Goal: Information Seeking & Learning: Find specific fact

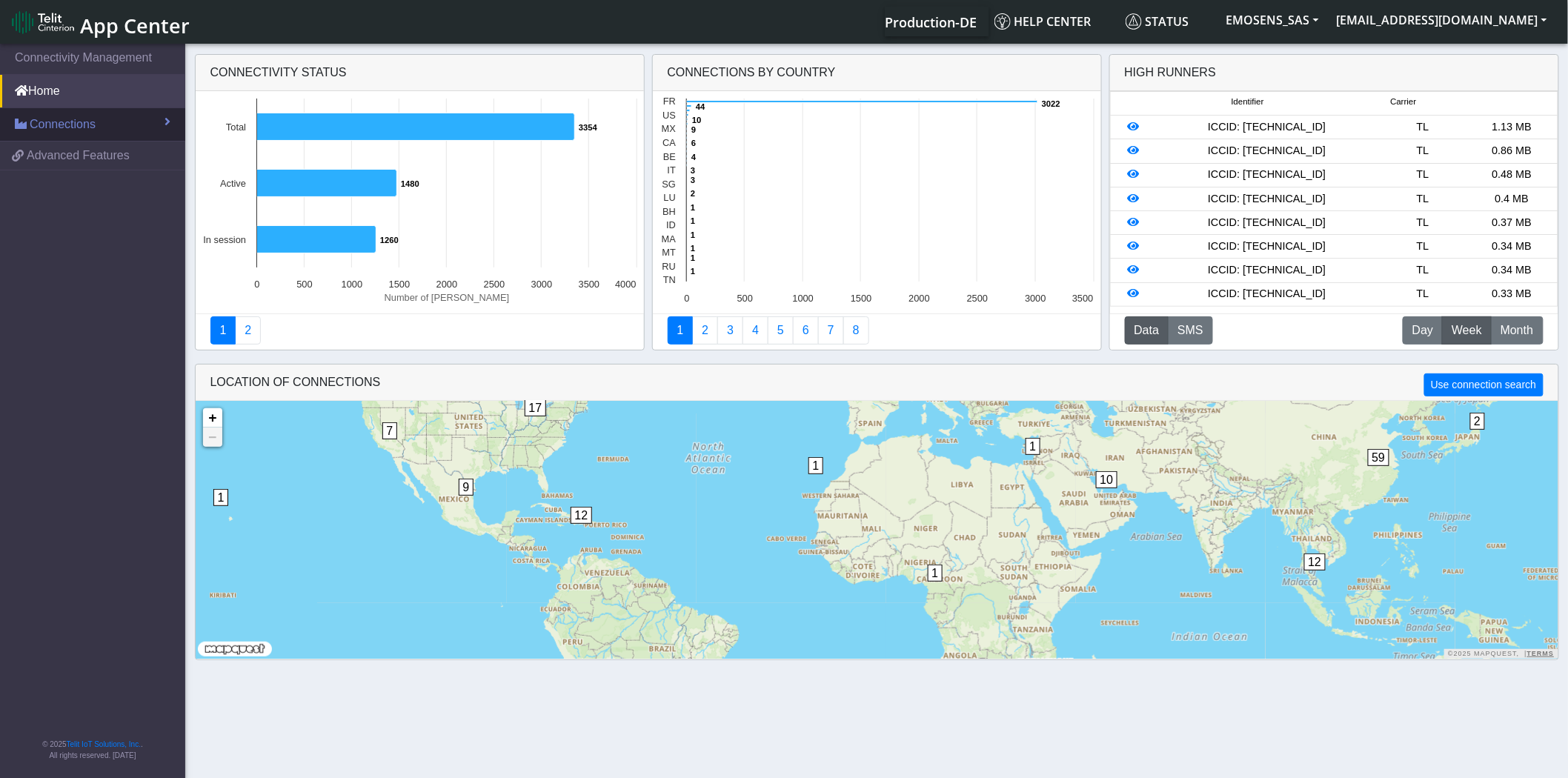
click at [94, 124] on link "Connections" at bounding box center [92, 124] width 186 height 33
click at [67, 158] on link "List" at bounding box center [92, 156] width 186 height 31
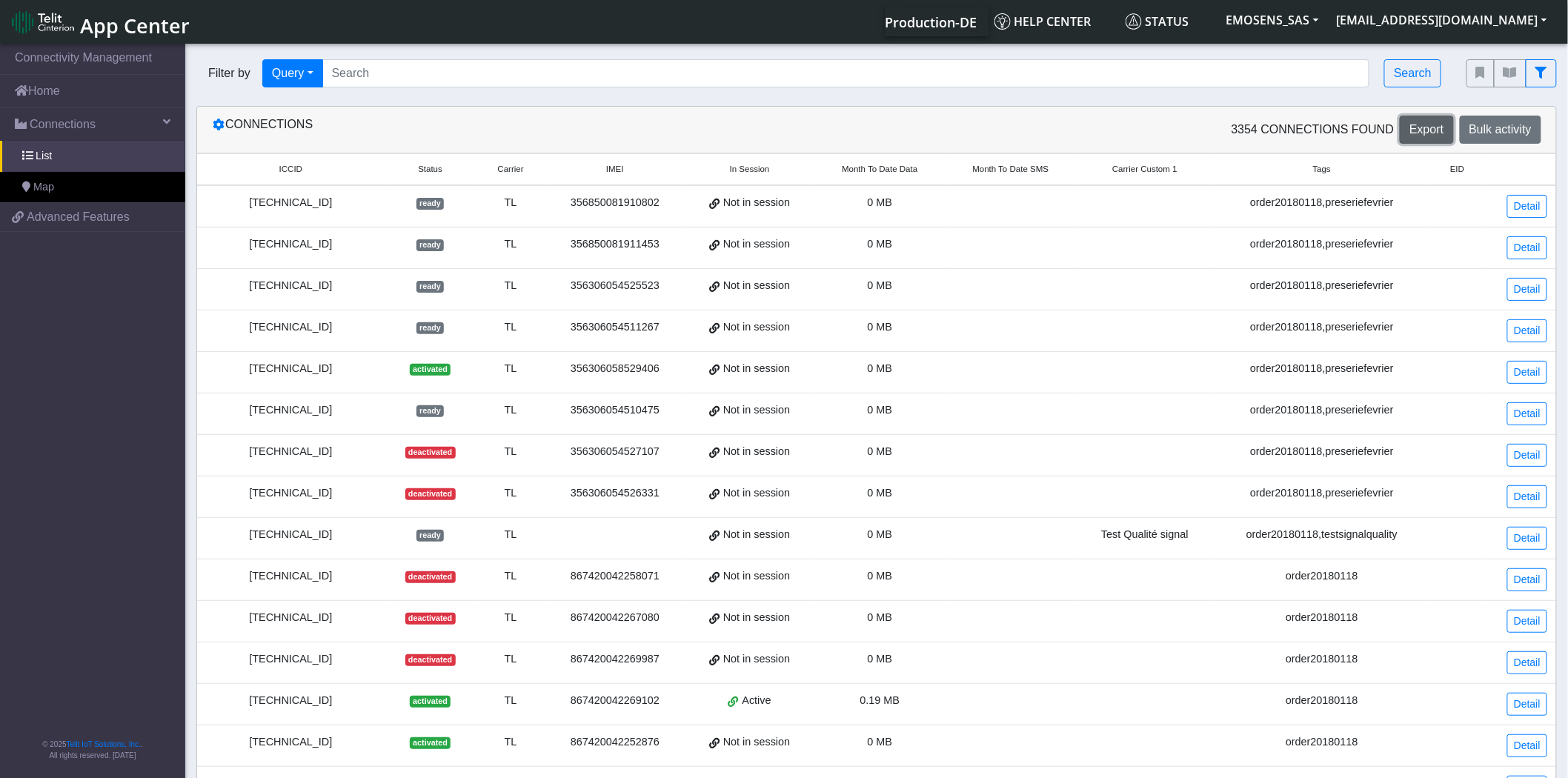
click at [1412, 130] on span "Export" at bounding box center [1426, 129] width 34 height 13
click at [1507, 127] on span "Bulk activity" at bounding box center [1501, 129] width 62 height 13
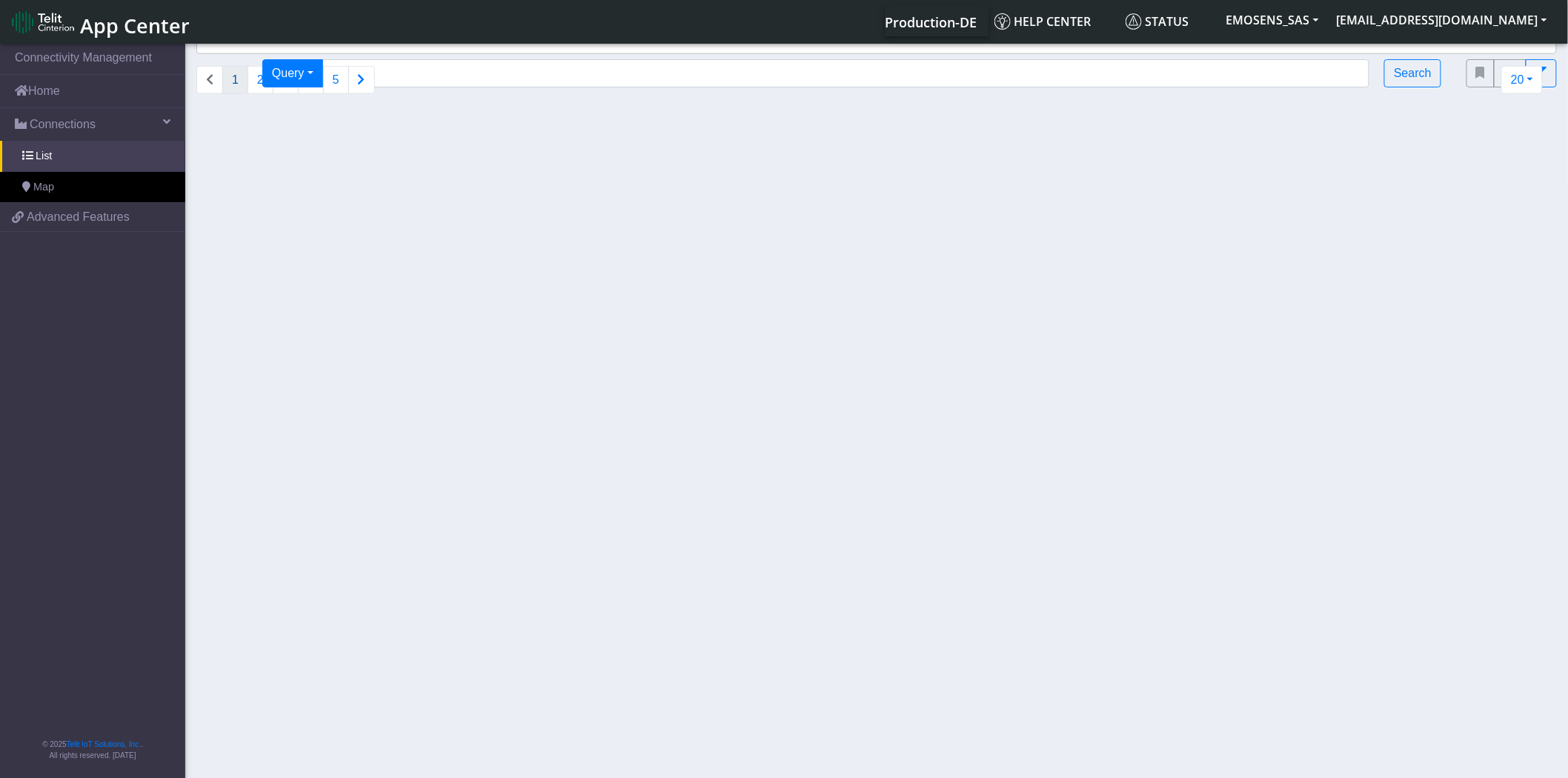
select select
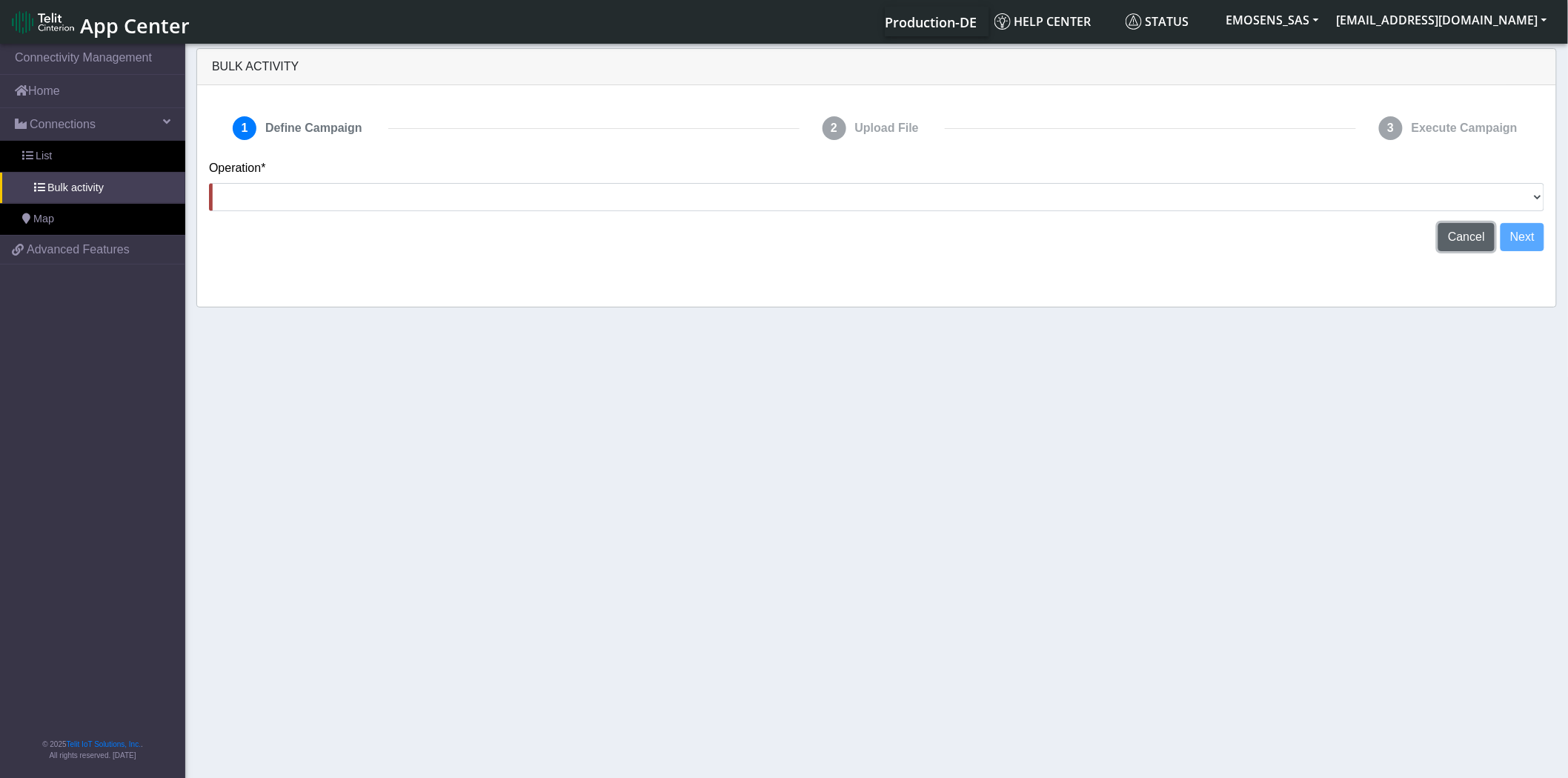
click at [1464, 242] on span "Cancel" at bounding box center [1466, 236] width 37 height 13
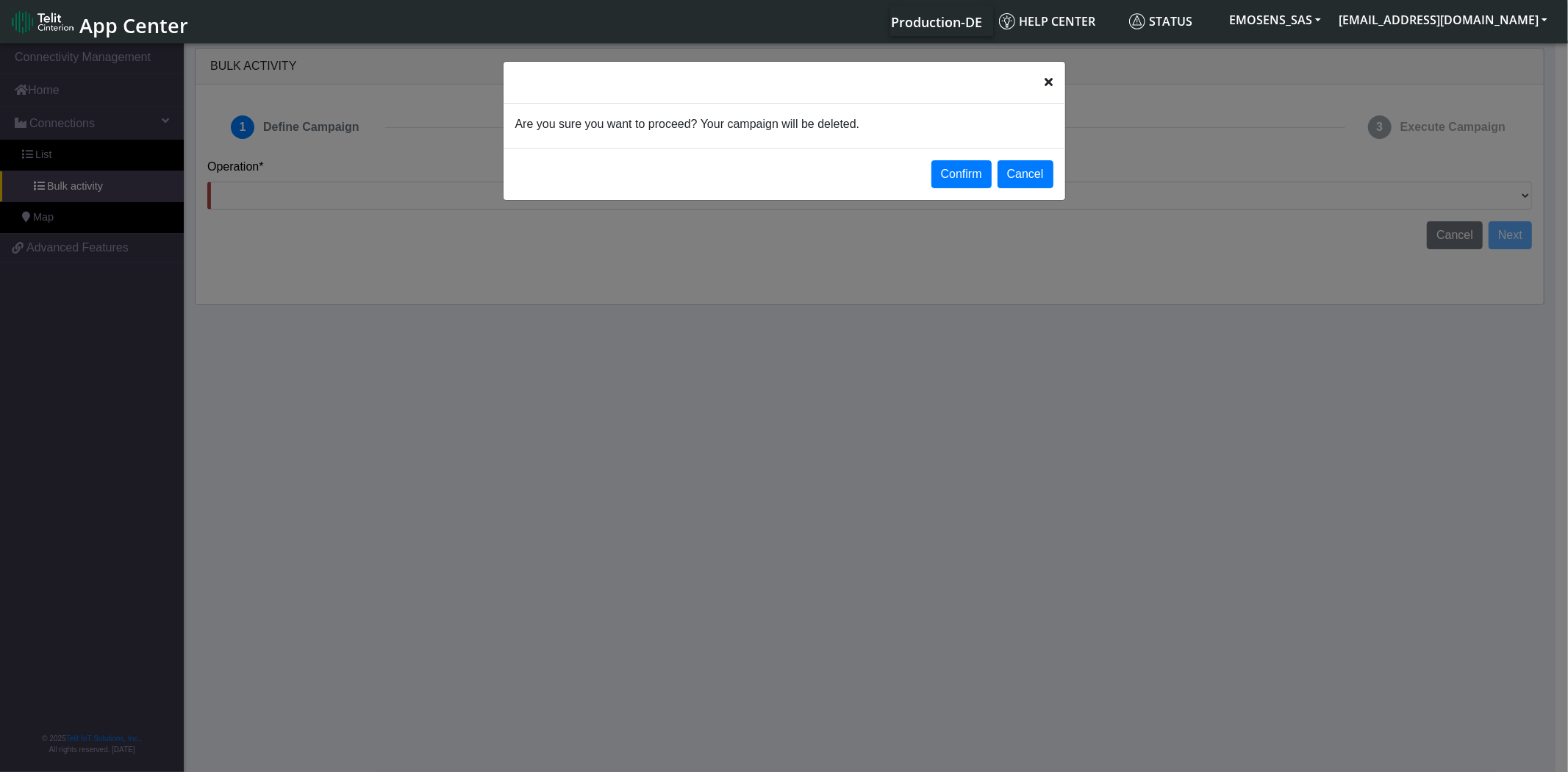
drag, startPoint x: 958, startPoint y: 179, endPoint x: 938, endPoint y: 186, distance: 21.2
click at [957, 179] on button "Confirm" at bounding box center [961, 174] width 60 height 28
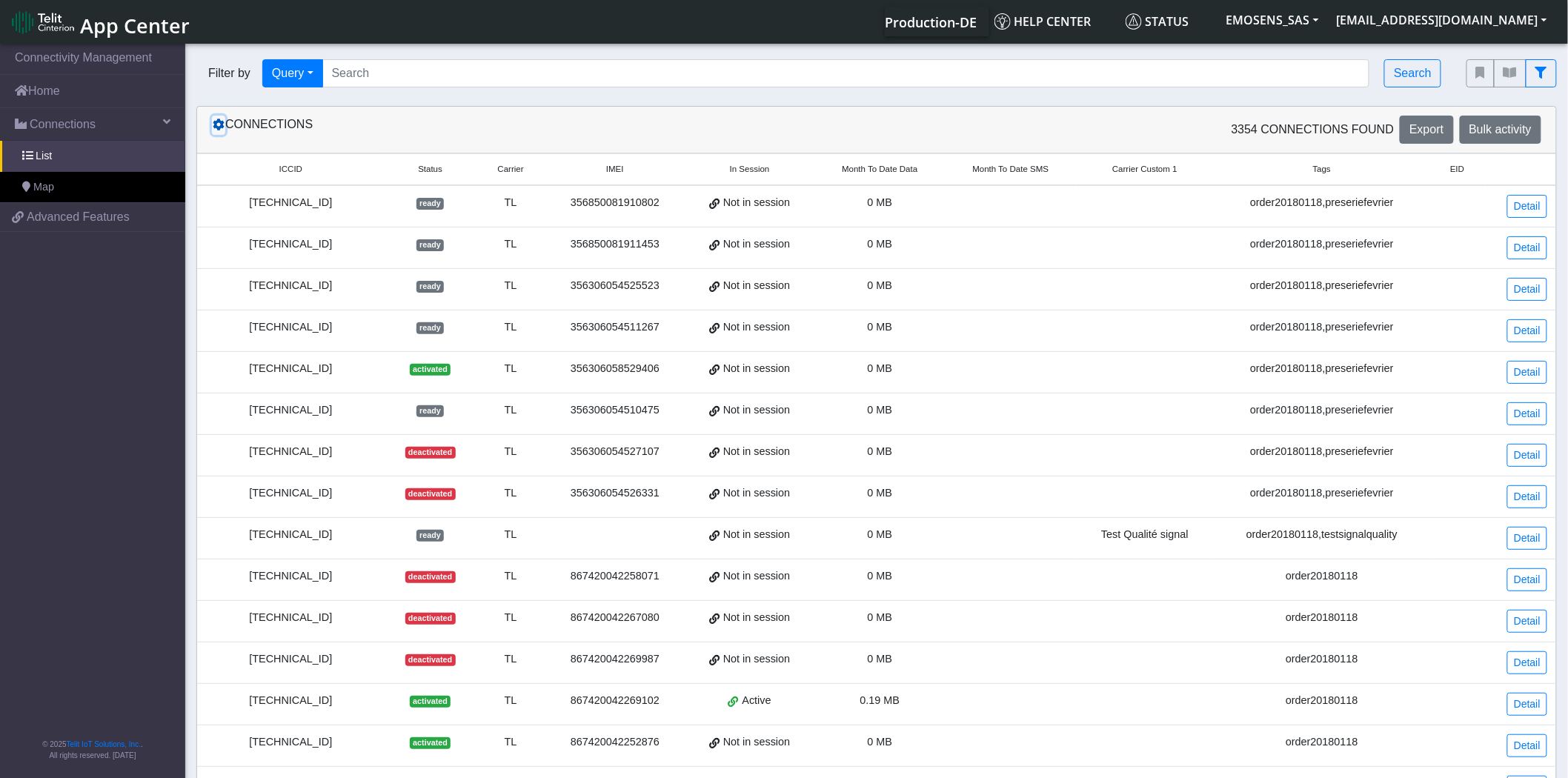
click at [217, 123] on icon at bounding box center [219, 125] width 12 height 12
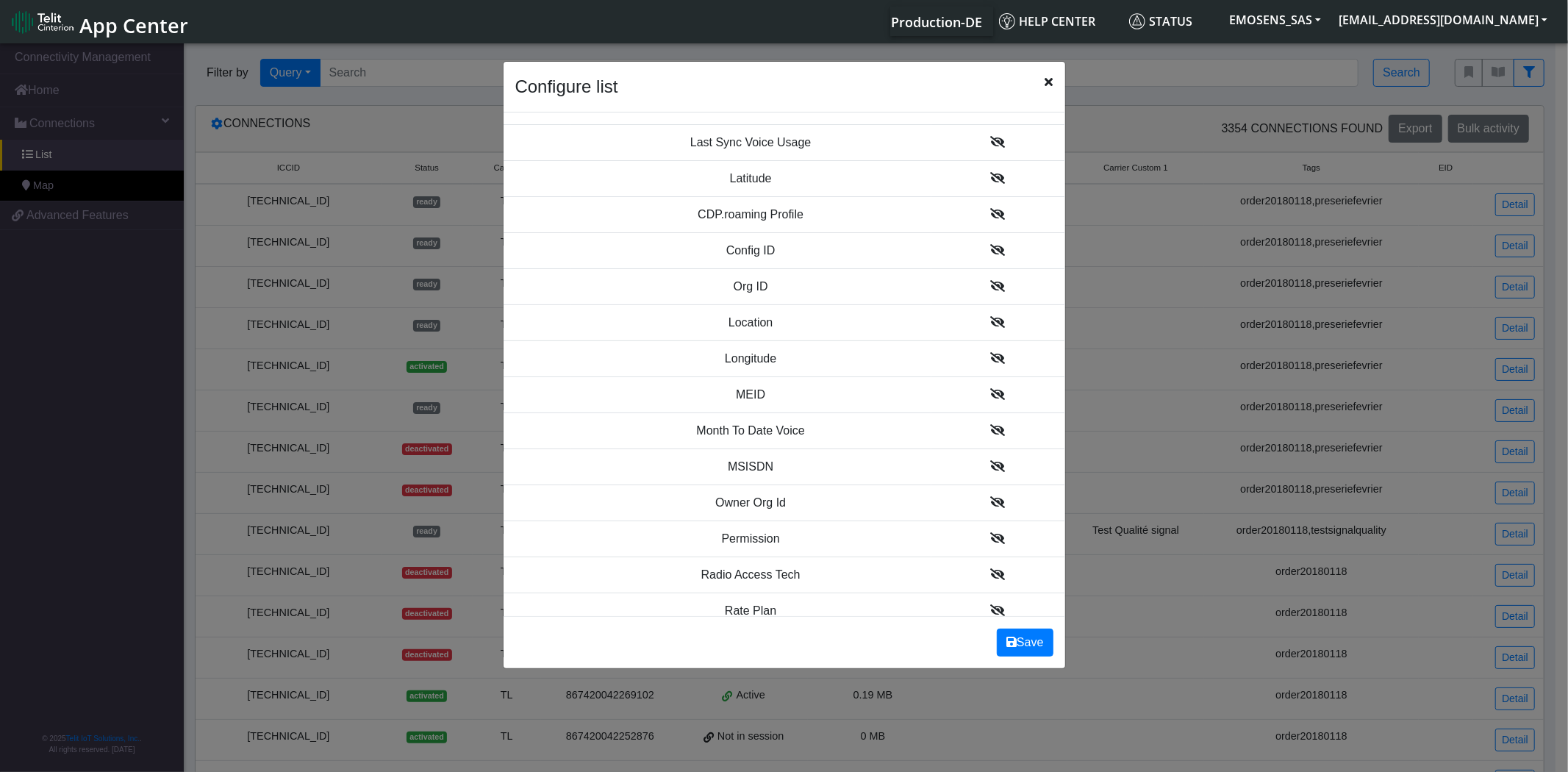
scroll to position [1388, 0]
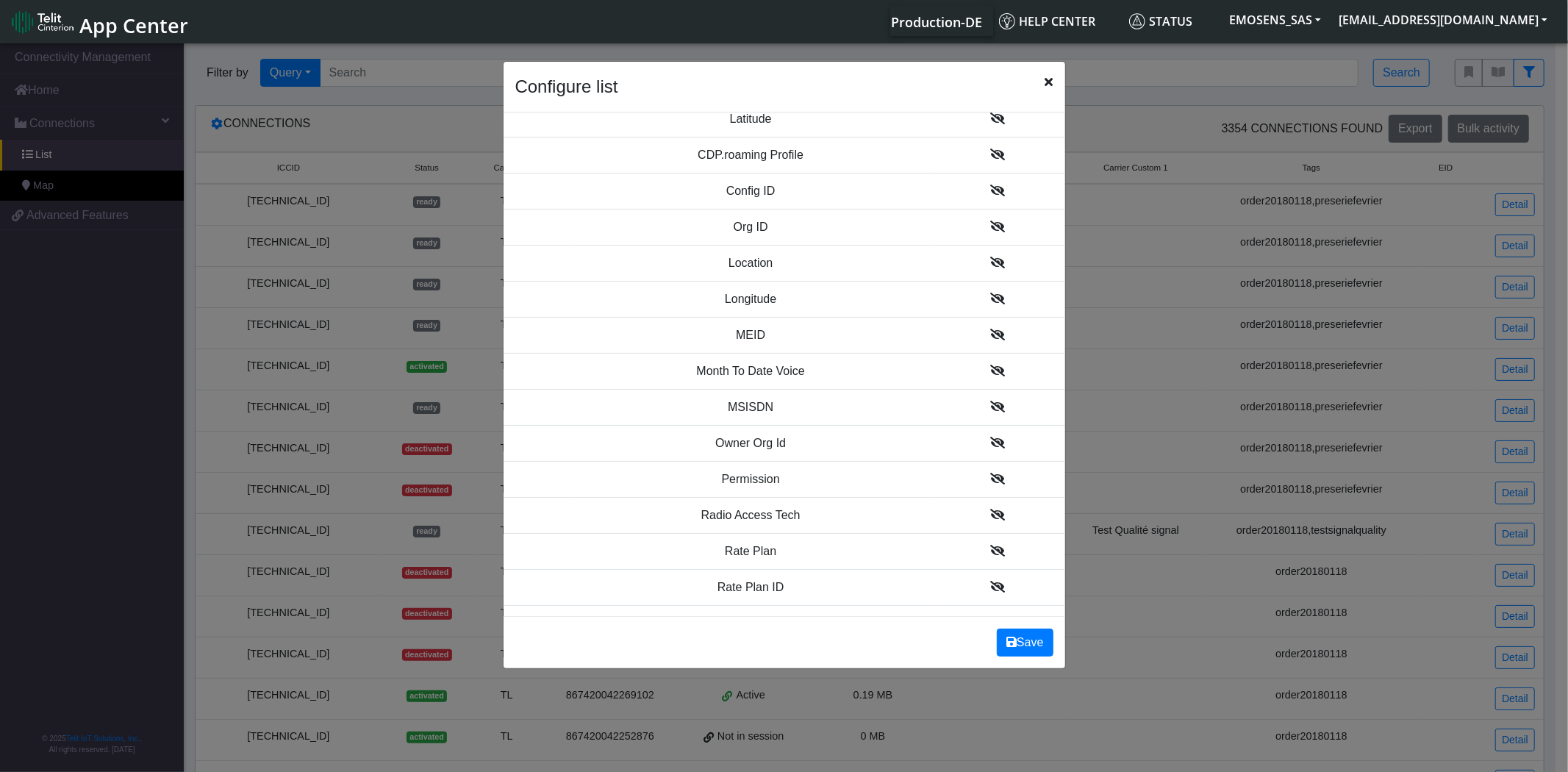
click at [1049, 80] on icon "Close" at bounding box center [1049, 82] width 8 height 12
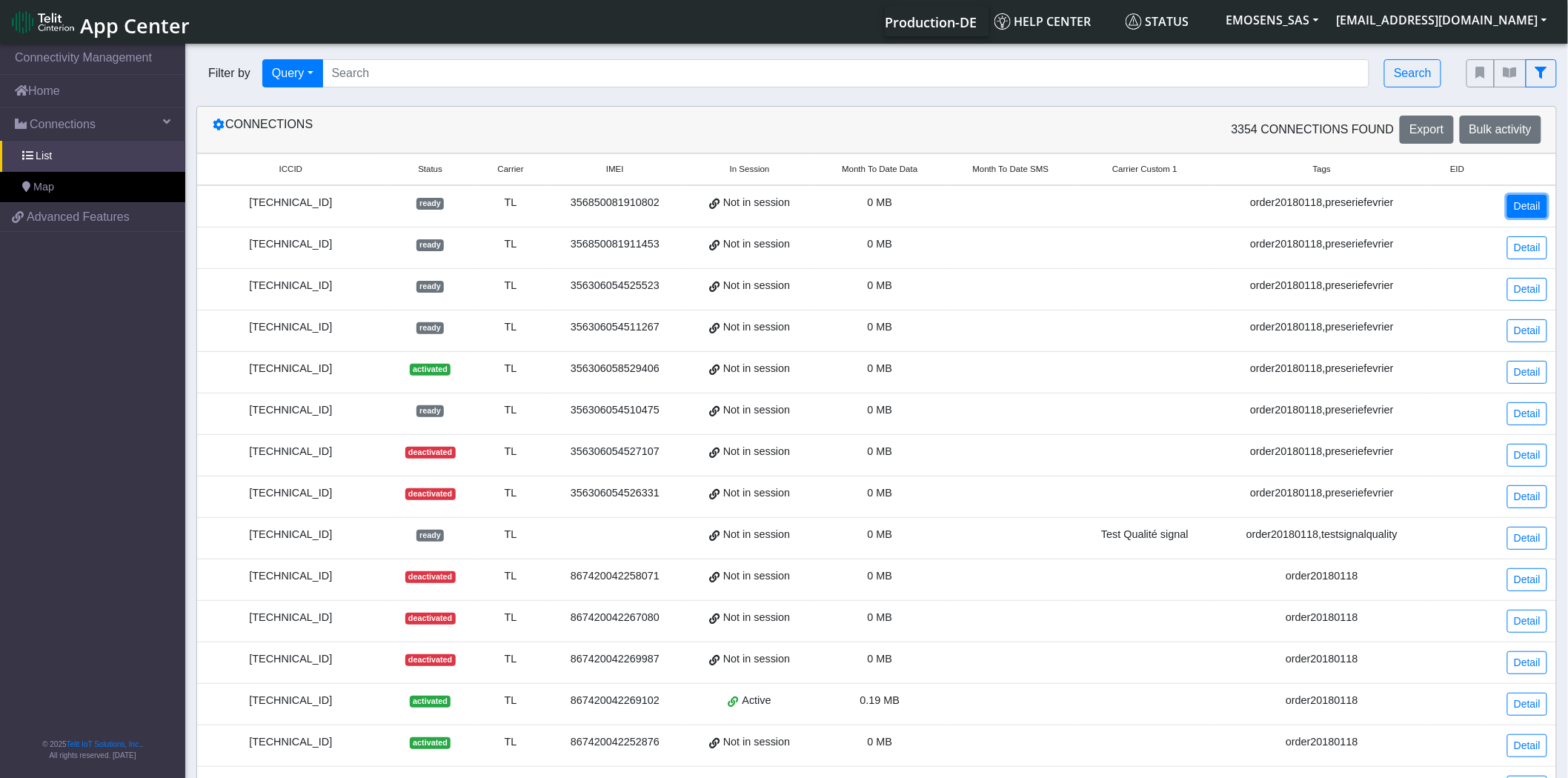
click at [1520, 208] on link "Detail" at bounding box center [1527, 206] width 40 height 23
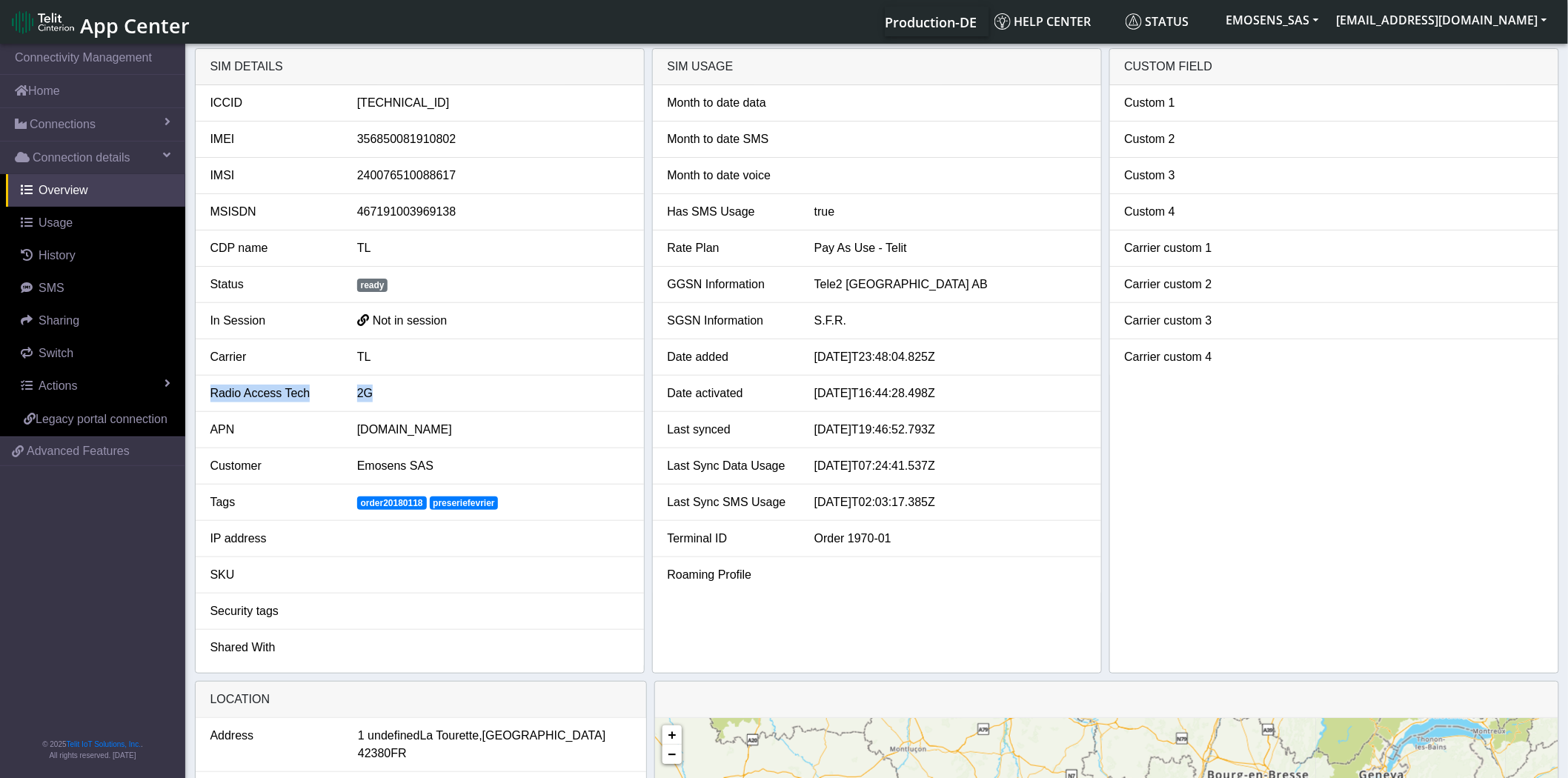
drag, startPoint x: 205, startPoint y: 394, endPoint x: 420, endPoint y: 386, distance: 215.1
click at [420, 386] on div "Radio Access Tech 2G" at bounding box center [420, 393] width 441 height 17
click at [398, 402] on li "Radio Access Tech 2G" at bounding box center [420, 394] width 448 height 36
click at [39, 124] on span "Connections" at bounding box center [62, 124] width 66 height 17
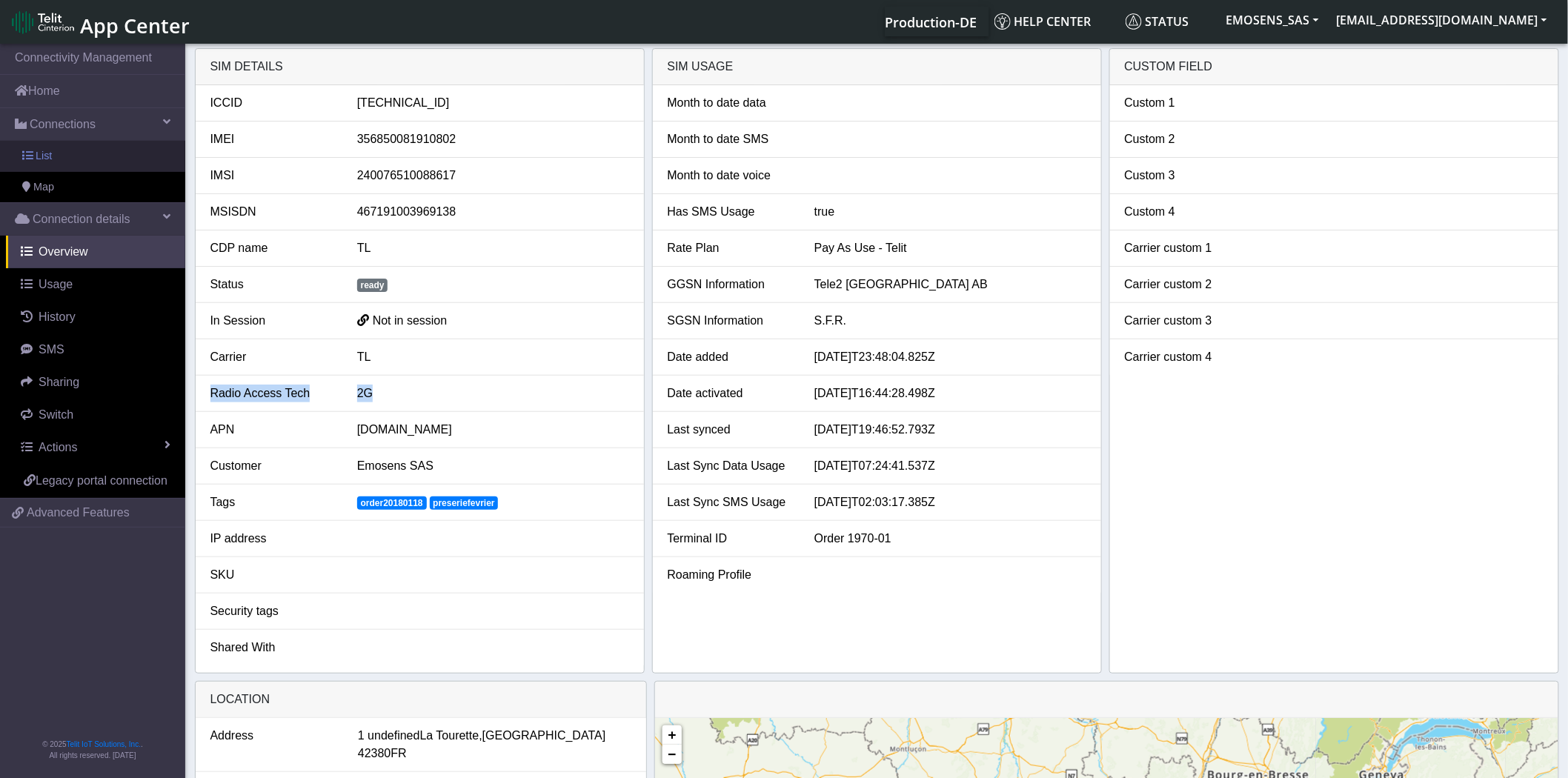
click at [61, 161] on link "List" at bounding box center [92, 156] width 186 height 31
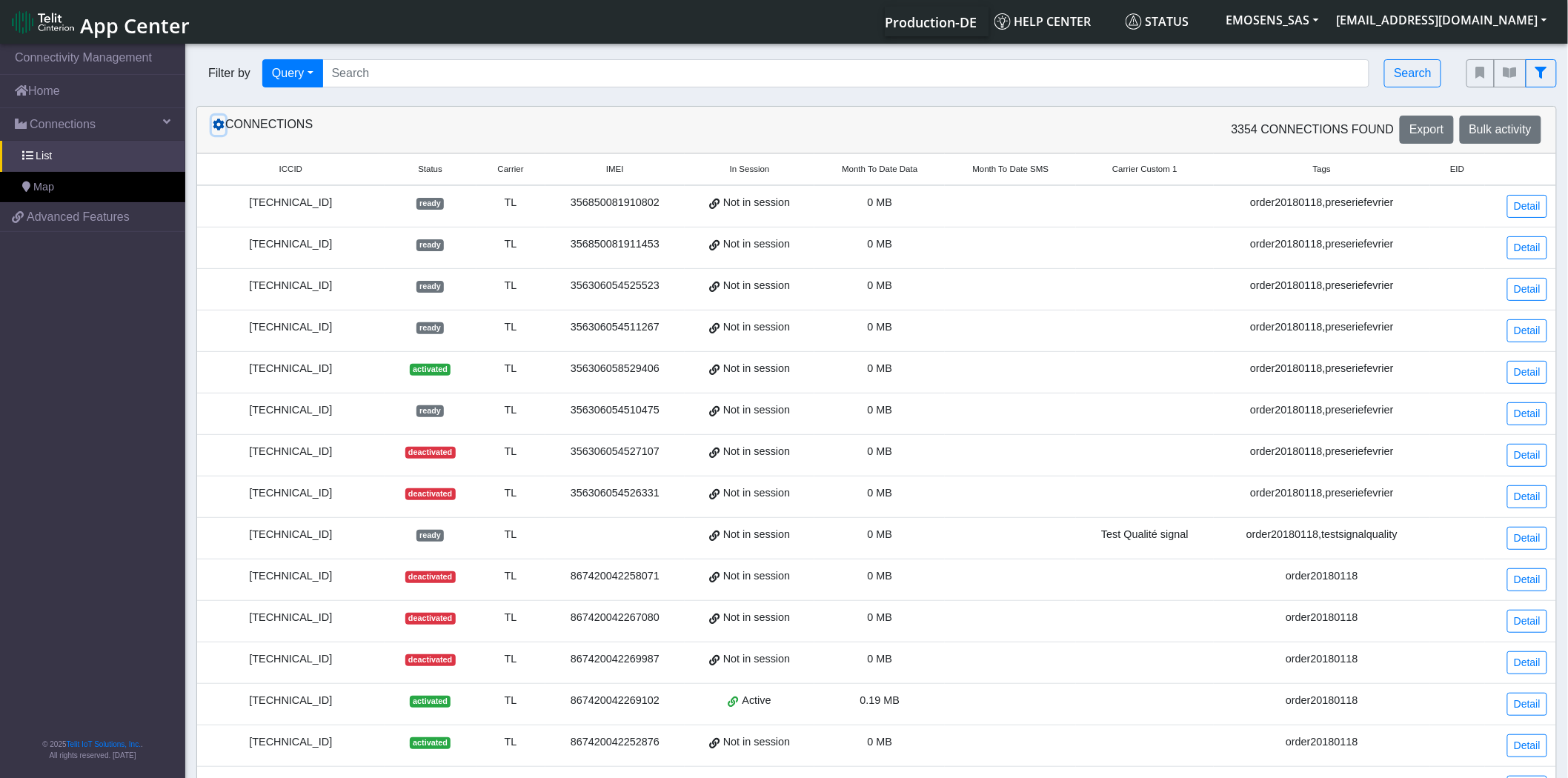
click at [214, 124] on icon at bounding box center [219, 125] width 12 height 12
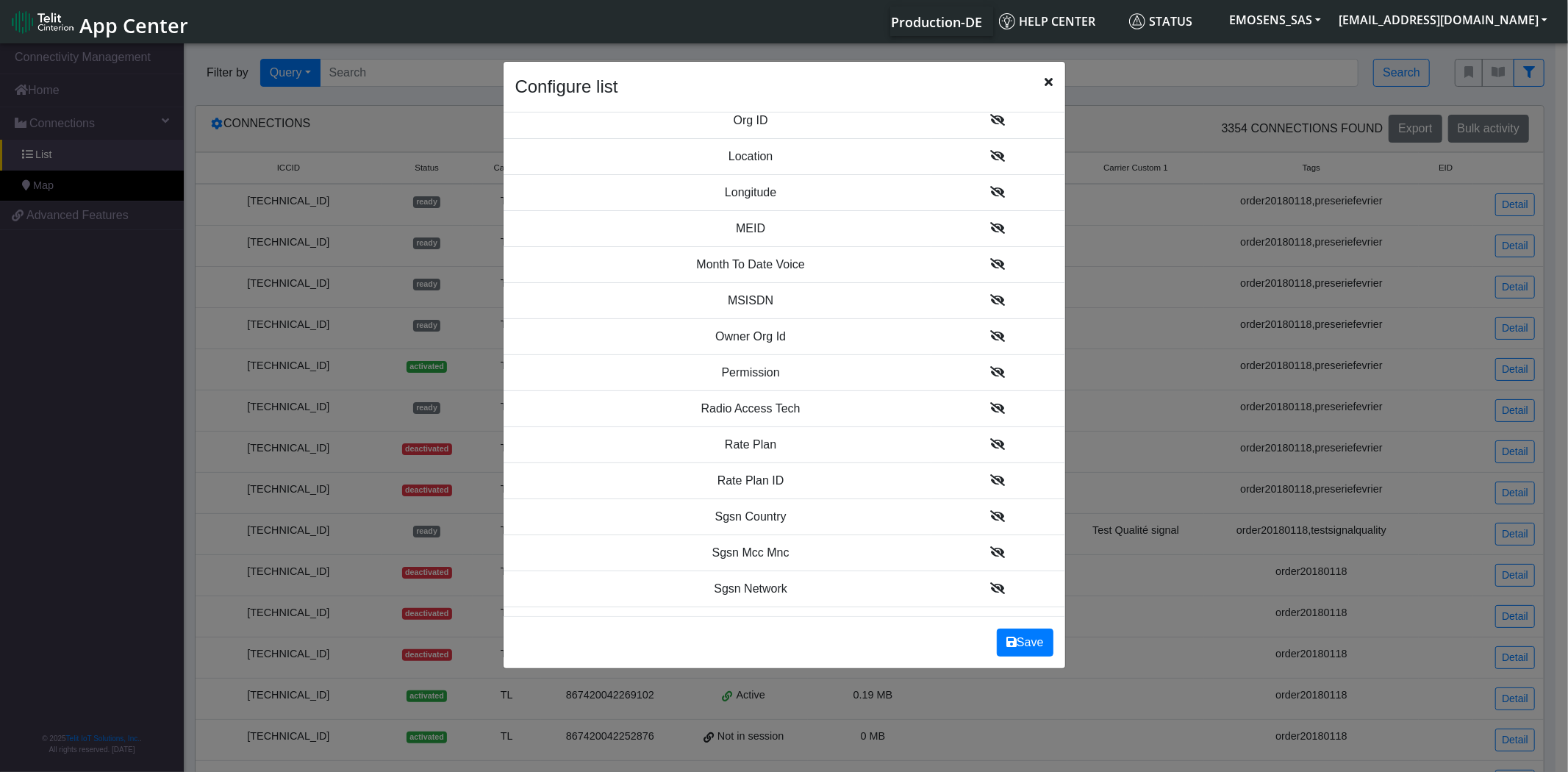
scroll to position [1634, 0]
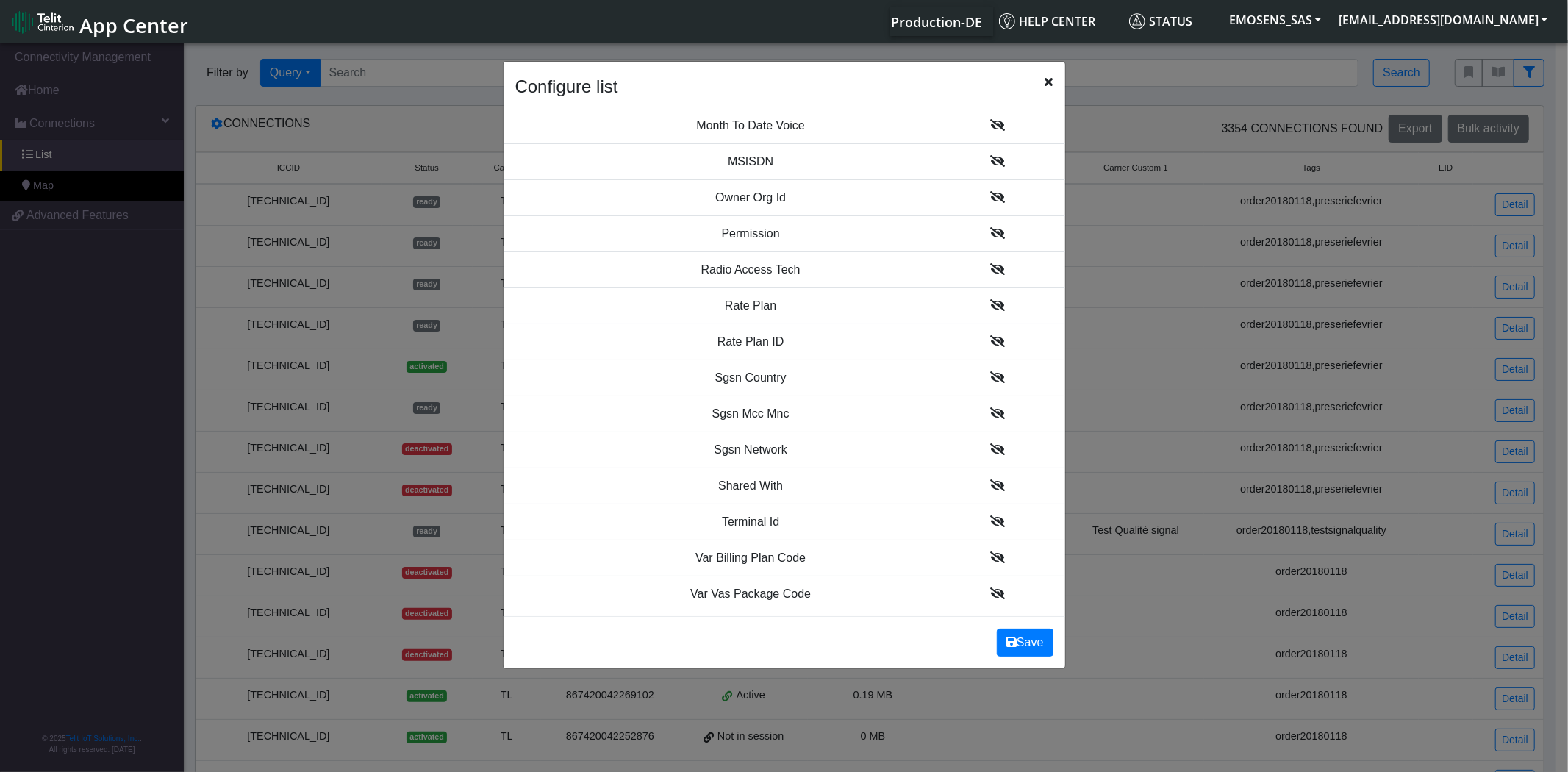
click at [991, 272] on icon at bounding box center [999, 269] width 15 height 12
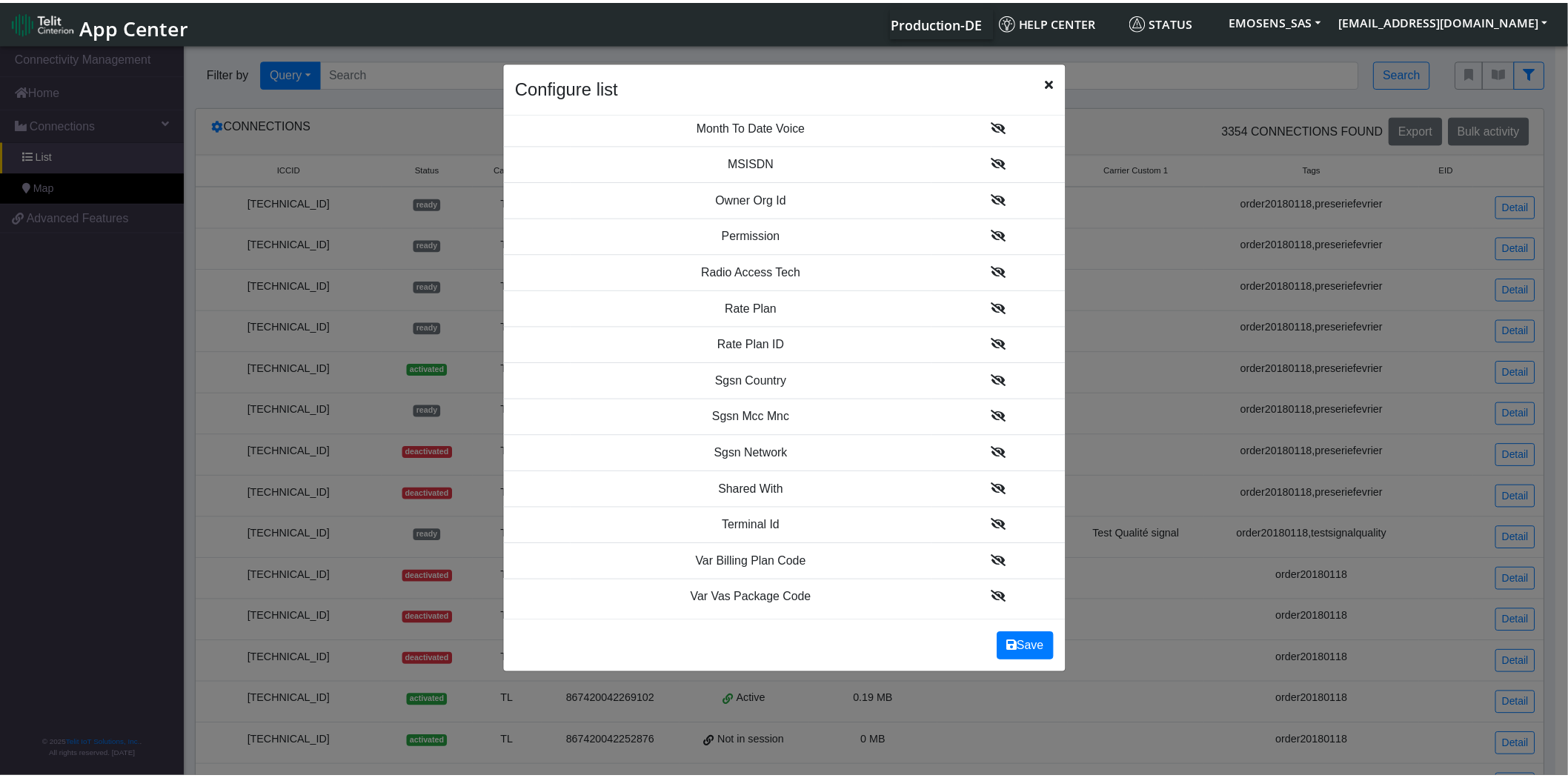
scroll to position [1658, 0]
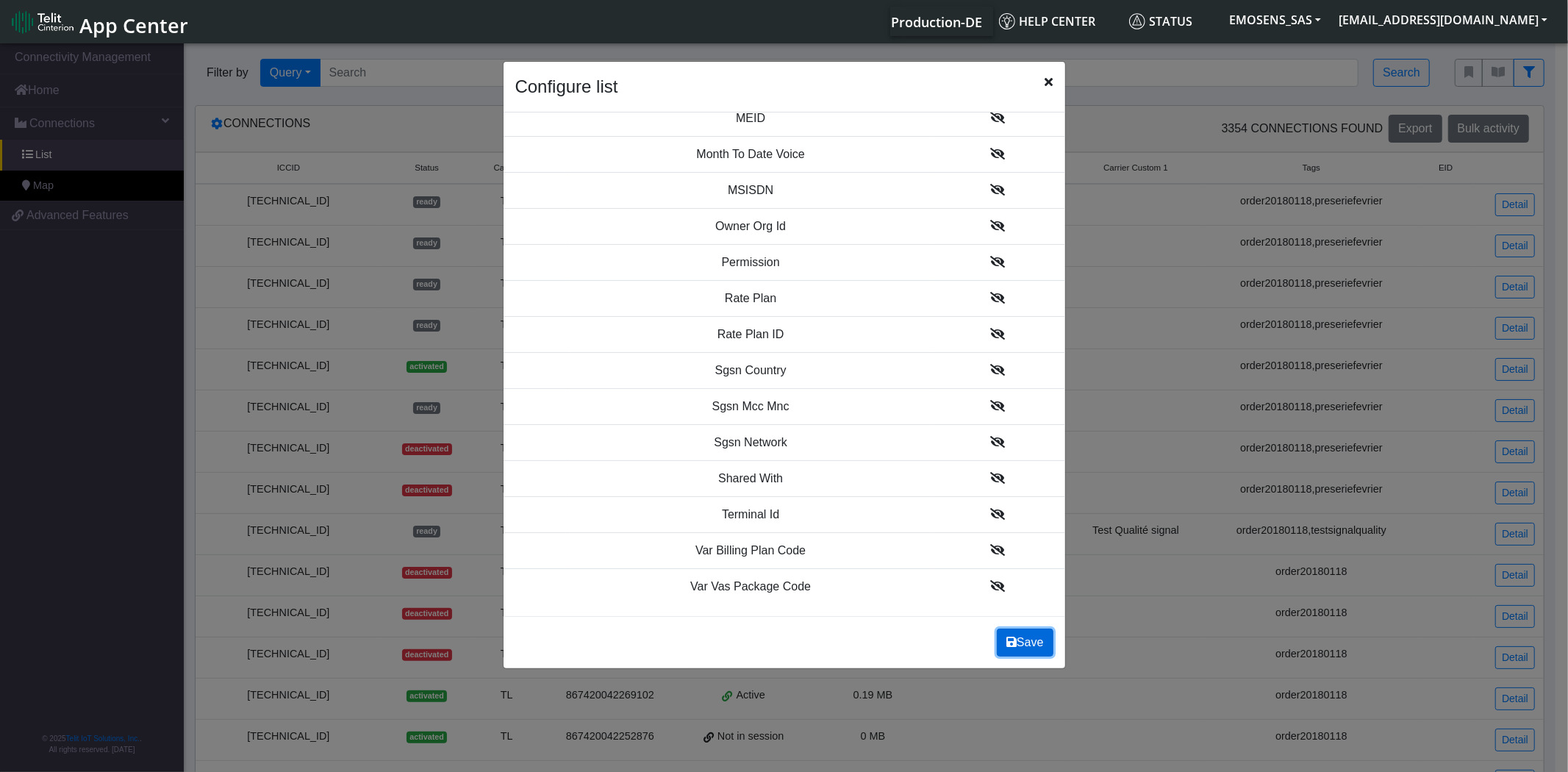
click at [1033, 643] on button "Save" at bounding box center [1025, 642] width 56 height 28
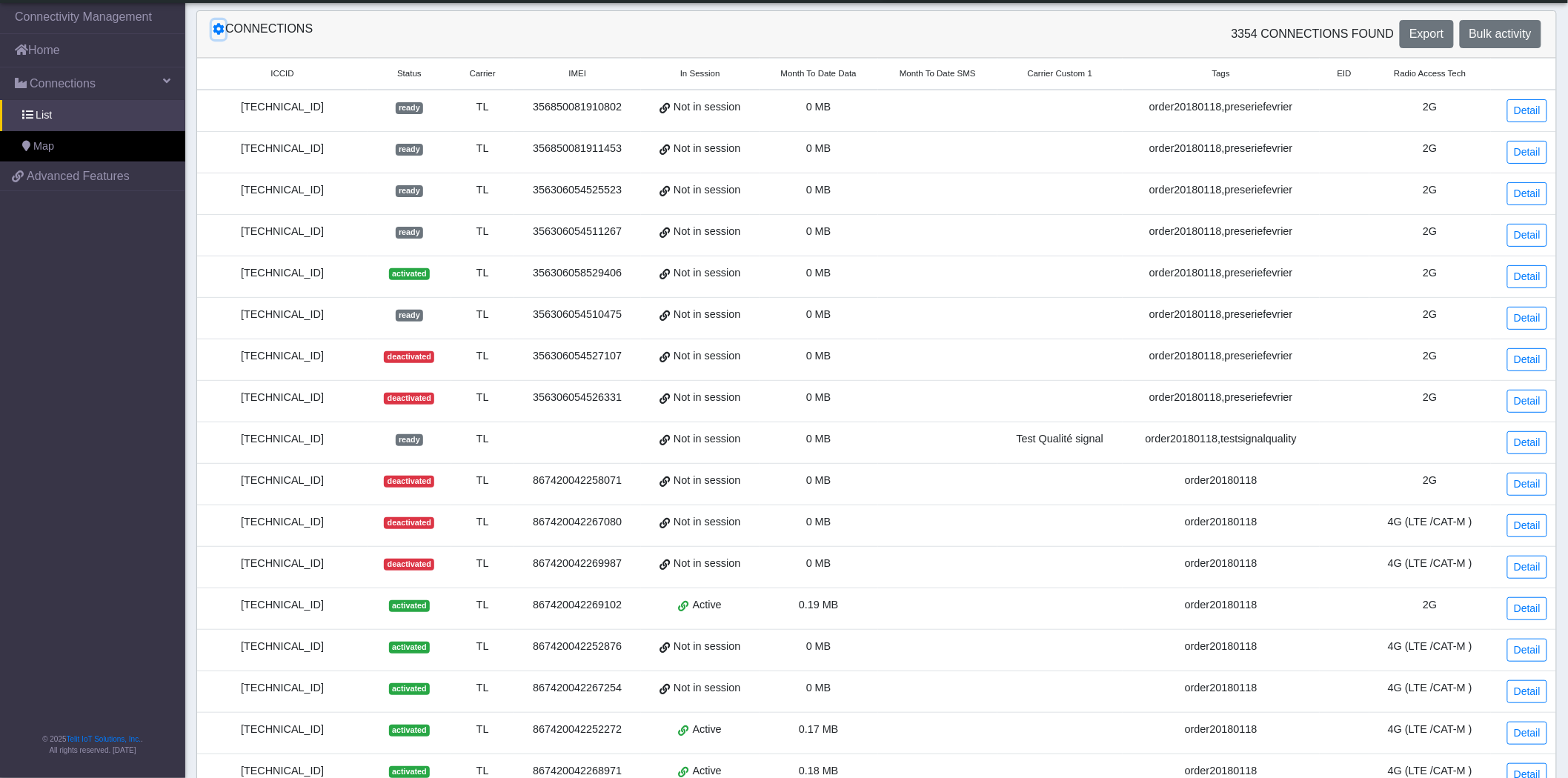
scroll to position [0, 0]
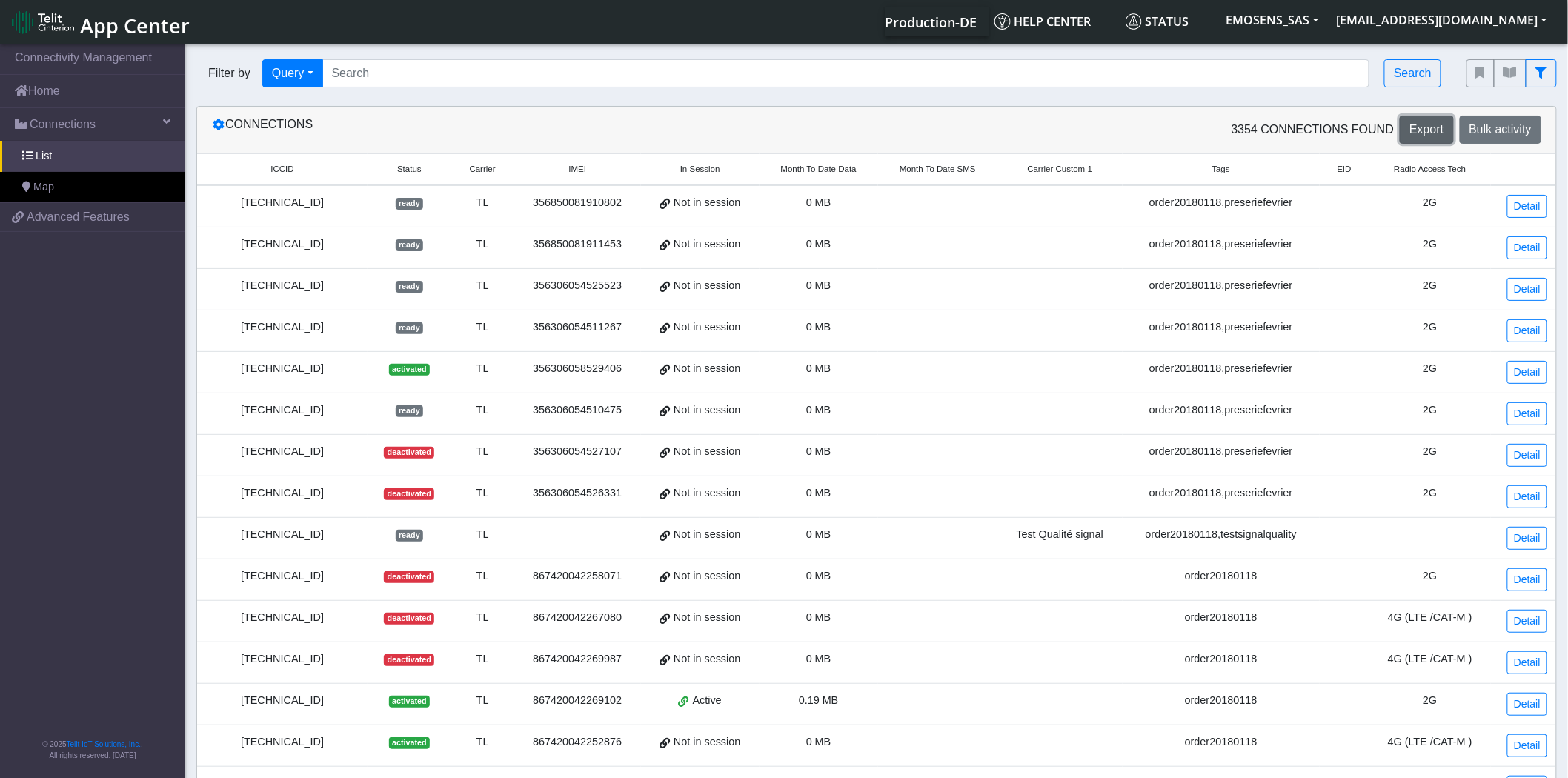
click at [1429, 126] on span "Export" at bounding box center [1426, 129] width 34 height 13
click at [1434, 200] on span "2G" at bounding box center [1429, 202] width 14 height 12
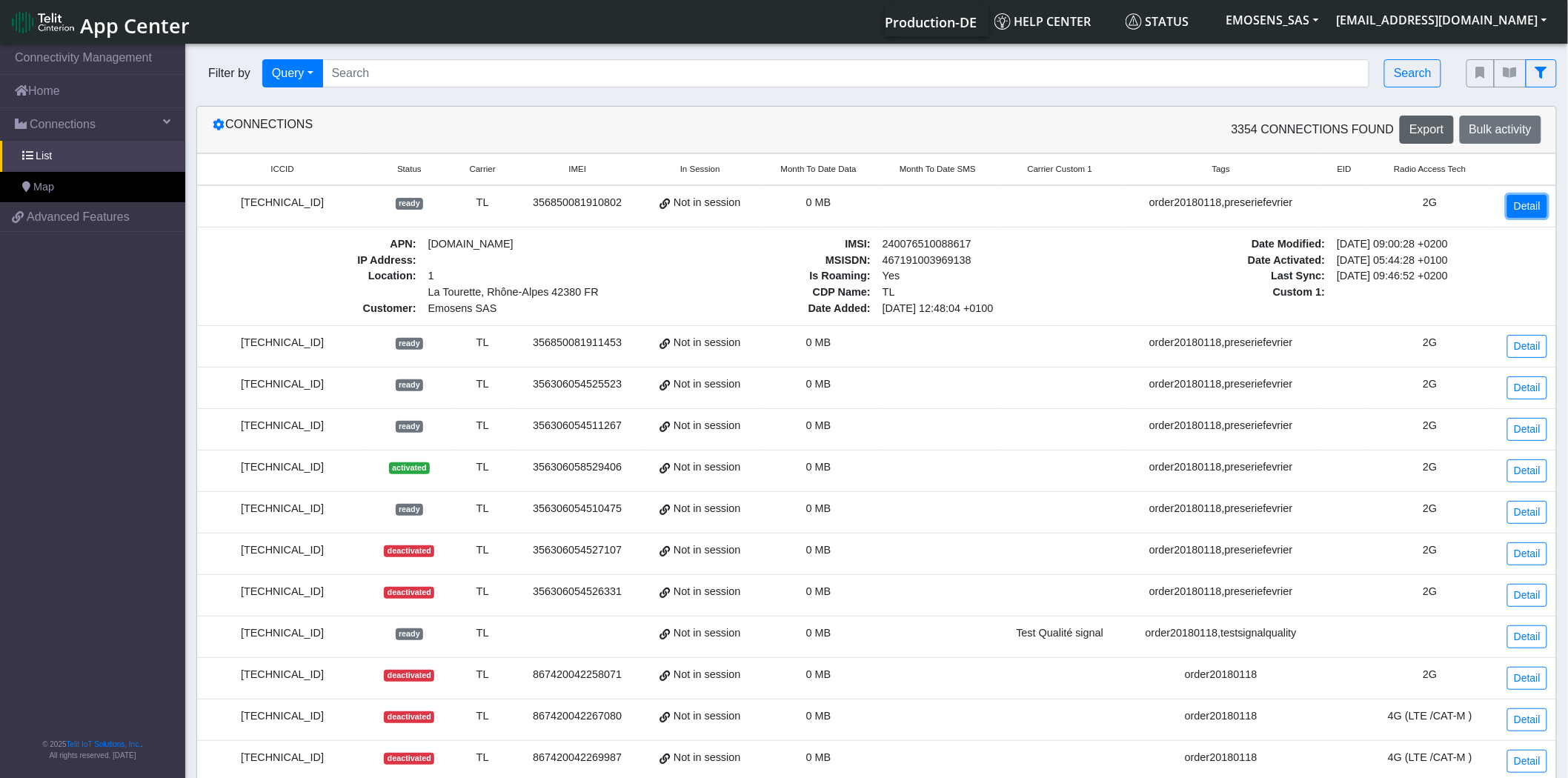
click at [1521, 205] on link "Detail" at bounding box center [1527, 206] width 40 height 23
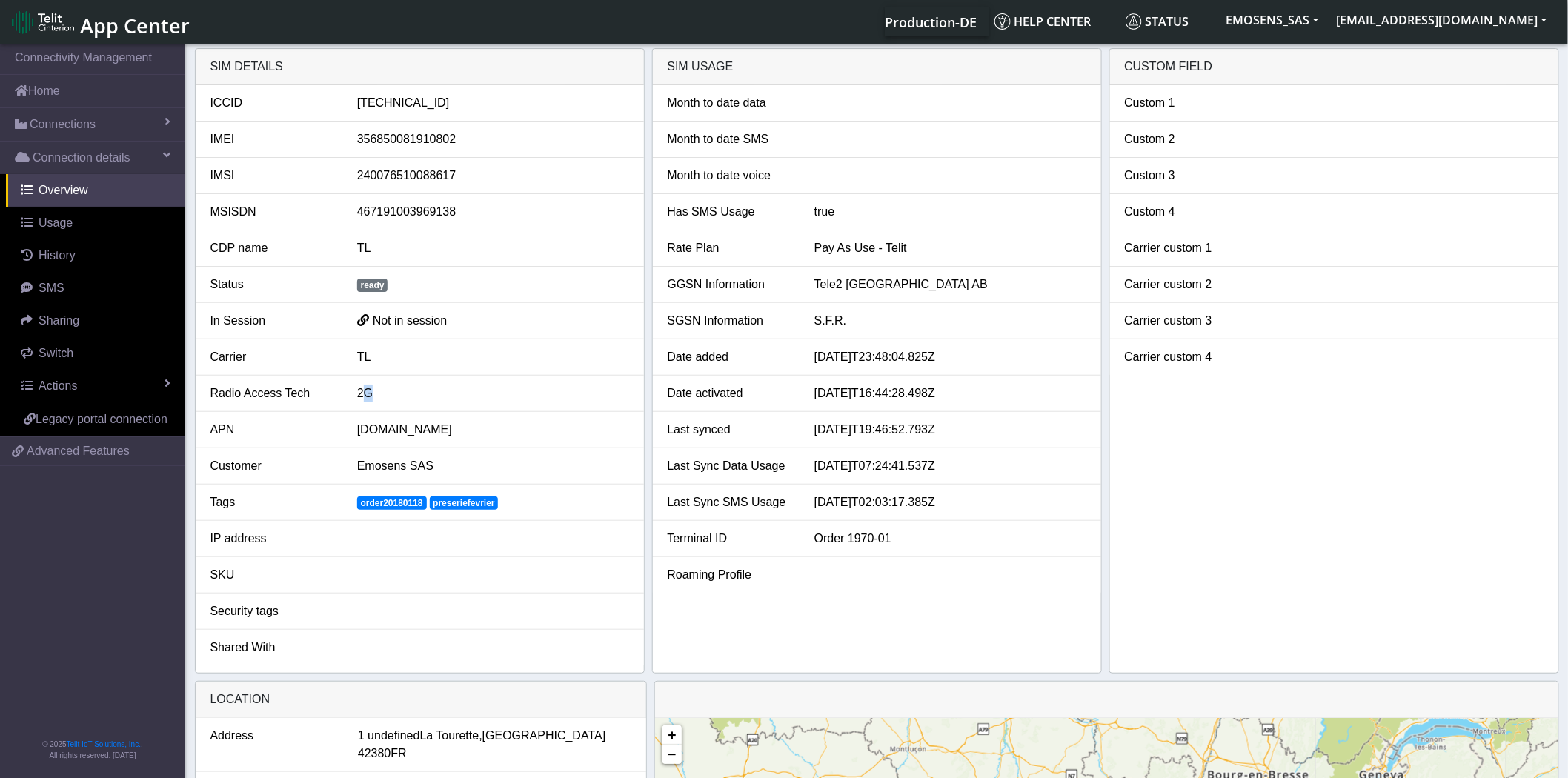
drag, startPoint x: 364, startPoint y: 393, endPoint x: 384, endPoint y: 393, distance: 20.0
click at [384, 393] on div "2G" at bounding box center [493, 393] width 294 height 17
click at [492, 390] on div "2G" at bounding box center [493, 393] width 294 height 17
click at [394, 393] on div "2G" at bounding box center [493, 393] width 294 height 17
drag, startPoint x: 354, startPoint y: 391, endPoint x: 384, endPoint y: 391, distance: 30.0
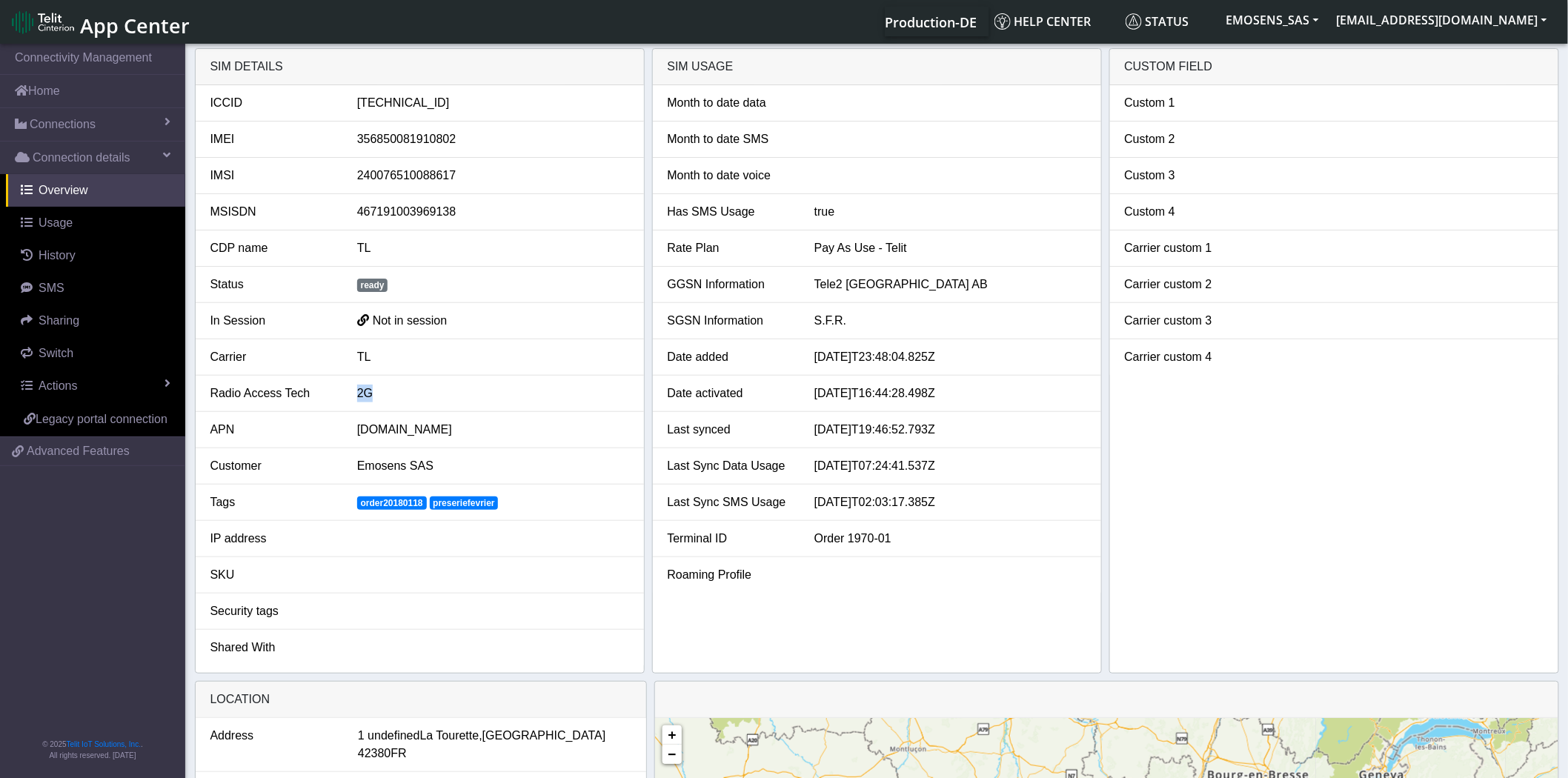
click at [384, 391] on div "2G" at bounding box center [493, 393] width 294 height 17
click at [445, 400] on div "2G" at bounding box center [493, 393] width 294 height 17
click at [539, 339] on li "Carrier TL" at bounding box center [420, 358] width 448 height 36
click at [534, 579] on div at bounding box center [493, 574] width 294 height 17
click at [425, 102] on div "[TECHNICAL_ID]" at bounding box center [493, 102] width 294 height 17
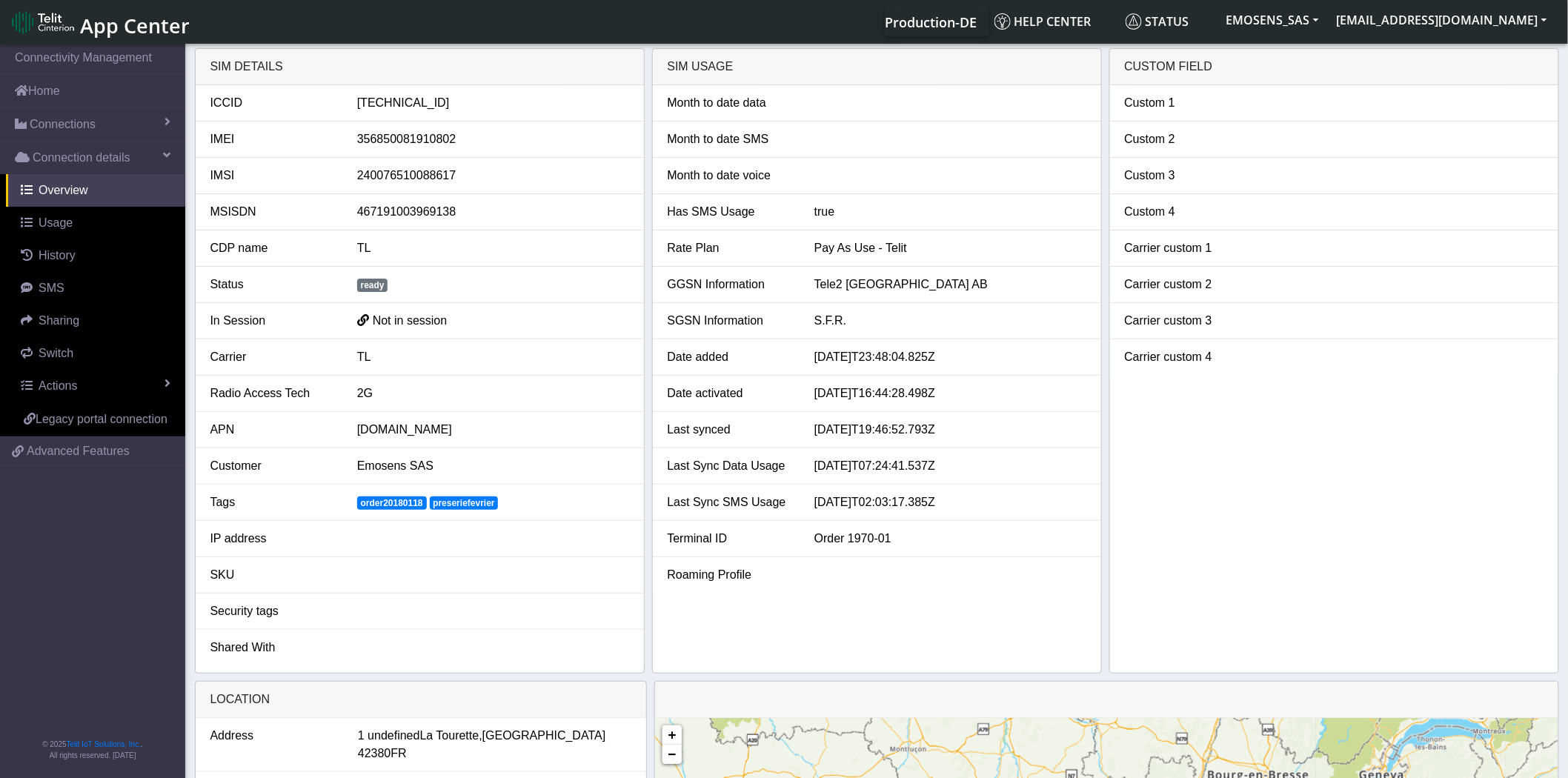
click at [425, 102] on div "[TECHNICAL_ID]" at bounding box center [493, 102] width 294 height 17
copy div "[TECHNICAL_ID]"
click at [74, 89] on link "Home" at bounding box center [92, 91] width 186 height 33
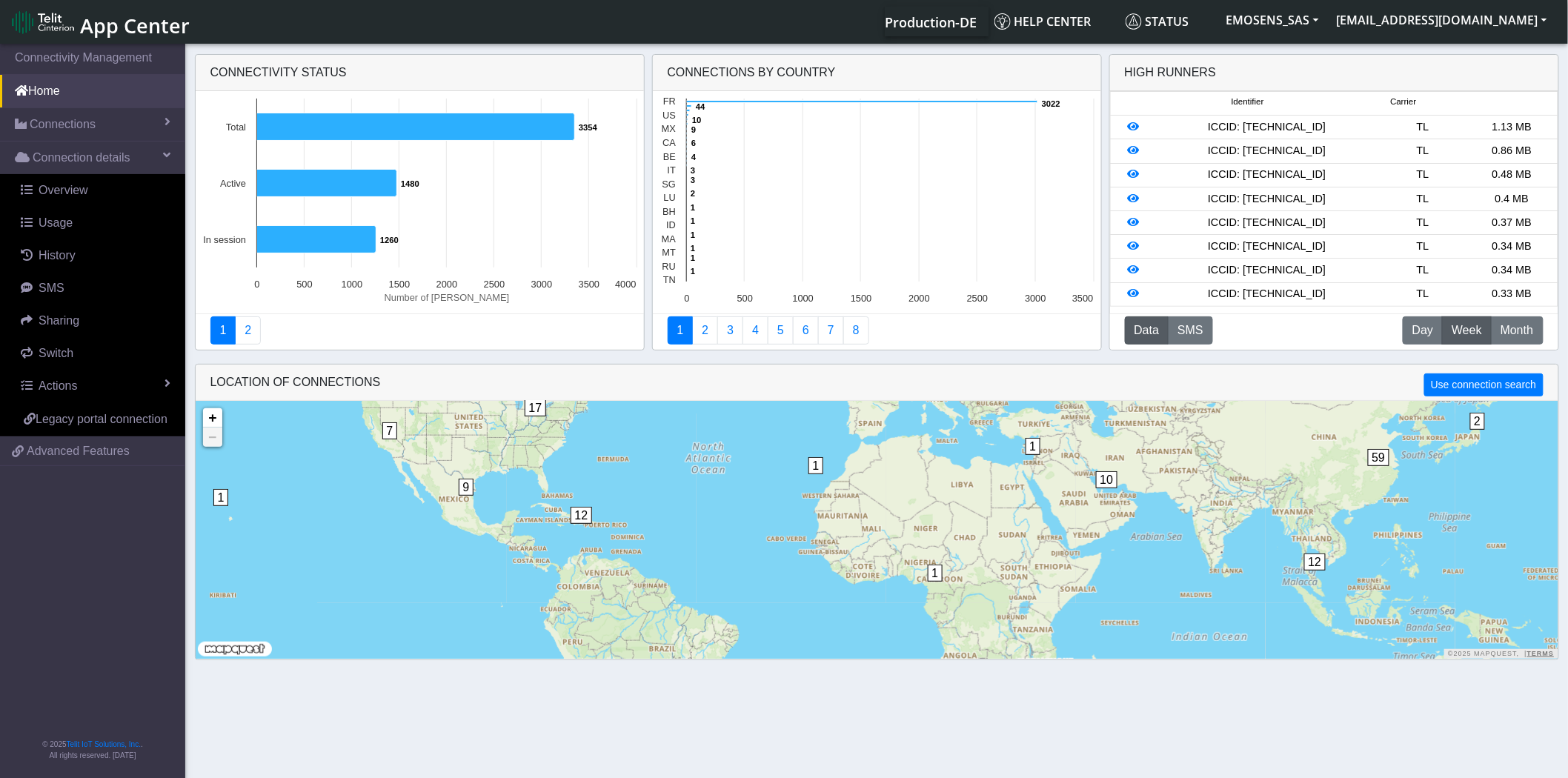
click at [1277, 195] on div "ICCID: [TECHNICAL_ID]" at bounding box center [1267, 199] width 223 height 17
copy div "[TECHNICAL_ID]"
click at [72, 126] on span "Connections" at bounding box center [62, 124] width 66 height 17
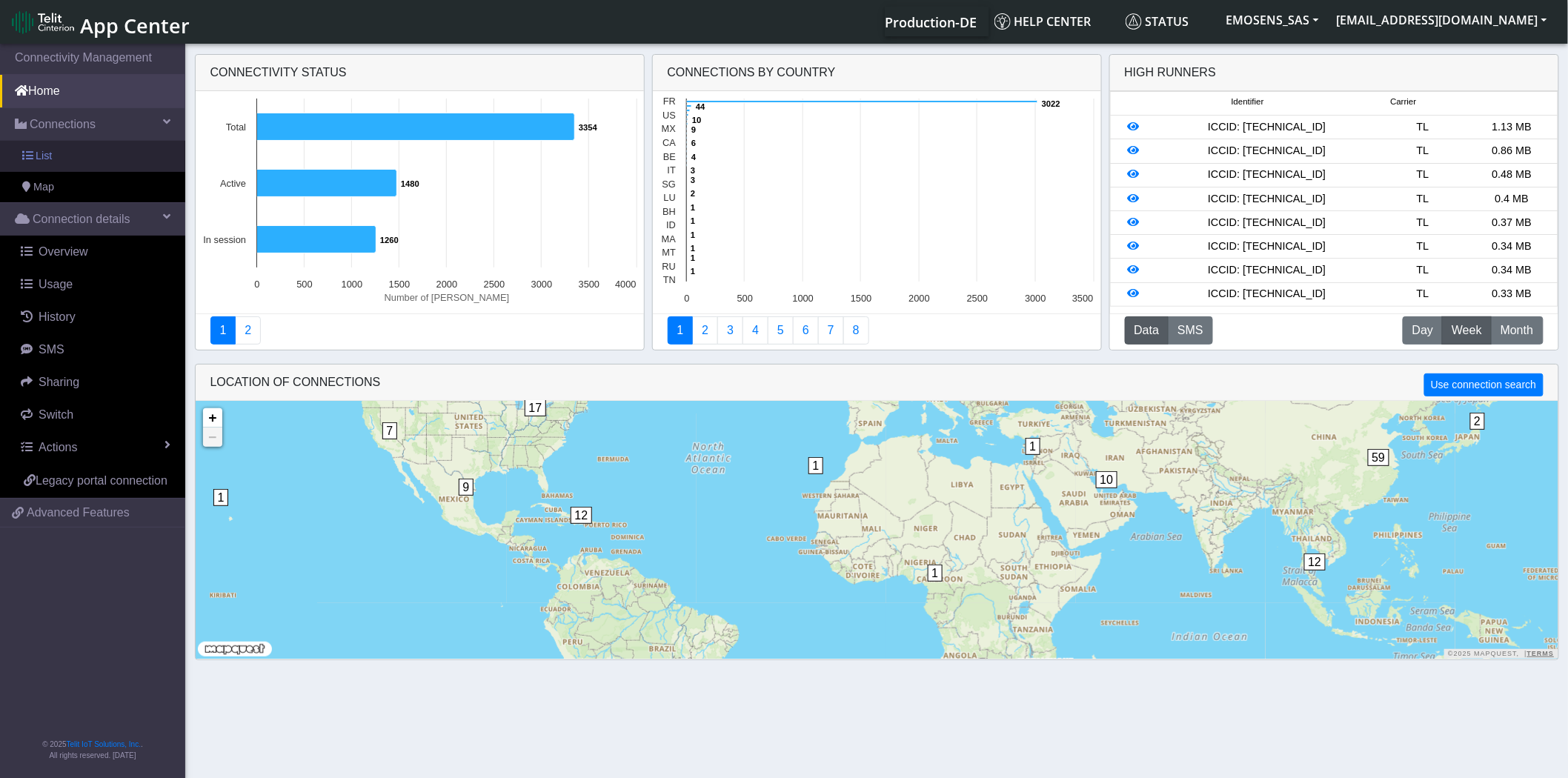
click at [70, 161] on link "List" at bounding box center [92, 156] width 186 height 31
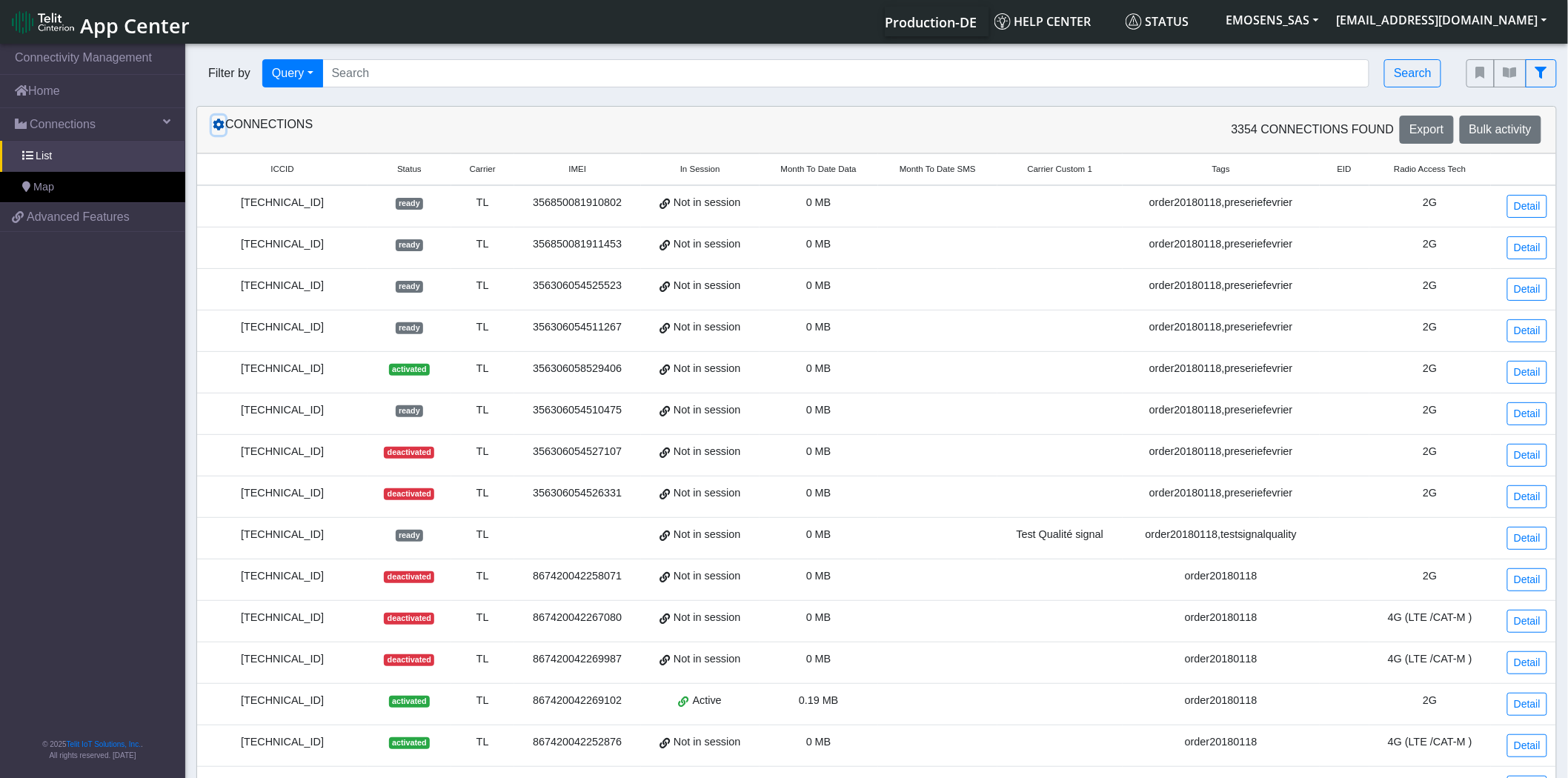
click at [220, 121] on icon at bounding box center [219, 125] width 12 height 12
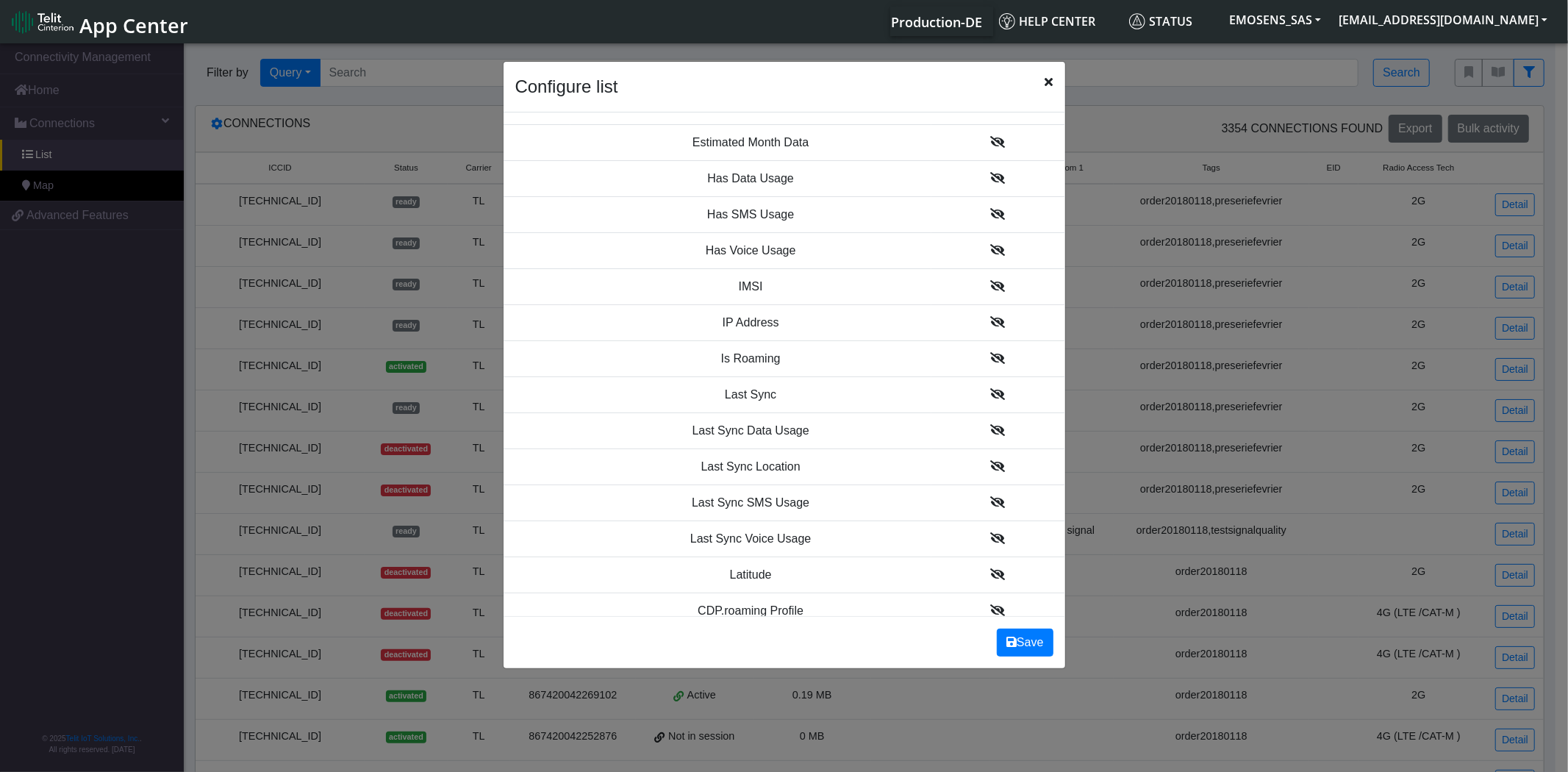
scroll to position [980, 0]
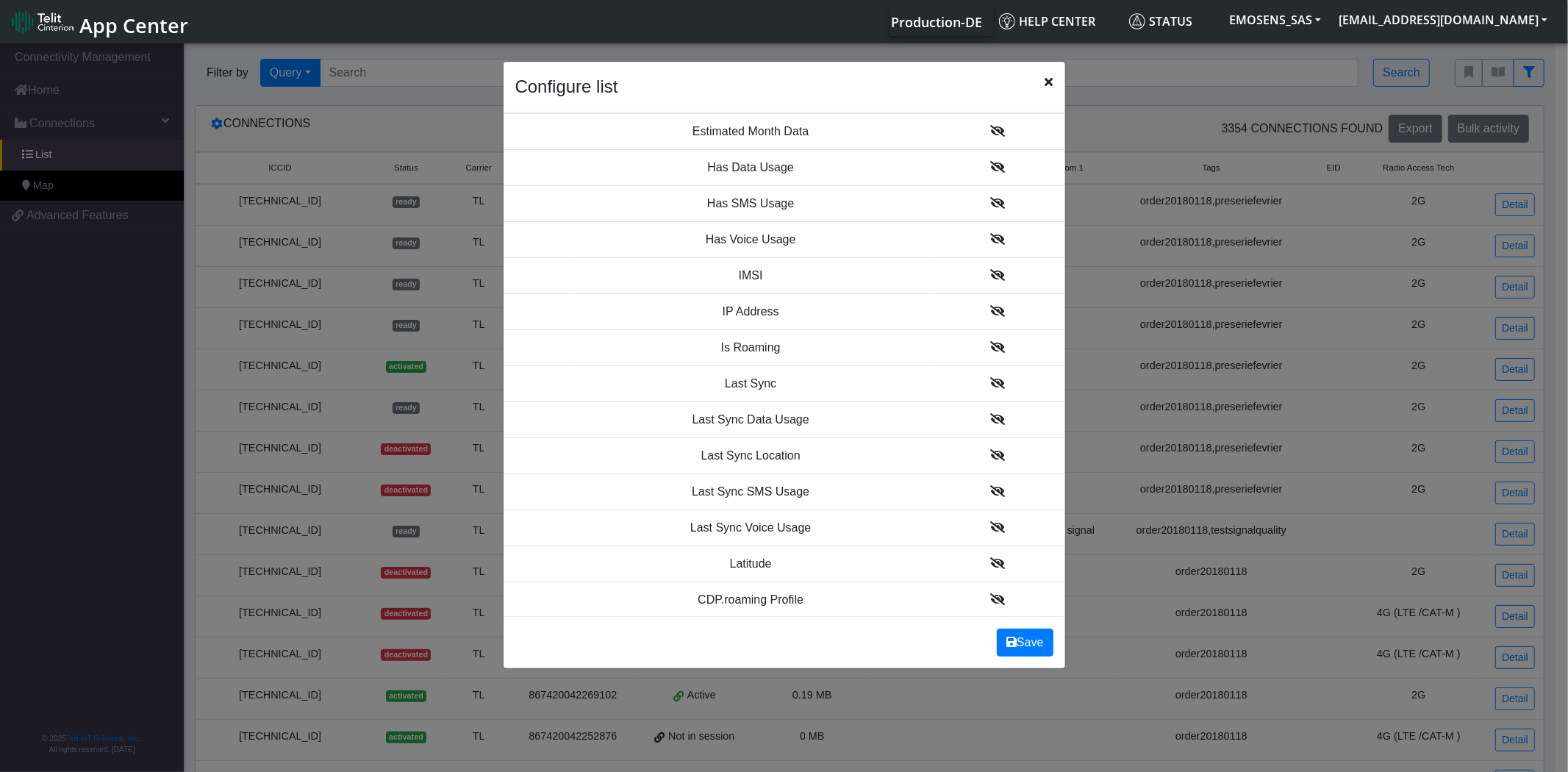
drag, startPoint x: 984, startPoint y: 386, endPoint x: 988, endPoint y: 441, distance: 55.1
click at [991, 386] on icon at bounding box center [999, 383] width 15 height 12
click at [1028, 642] on button "Save" at bounding box center [1025, 642] width 56 height 28
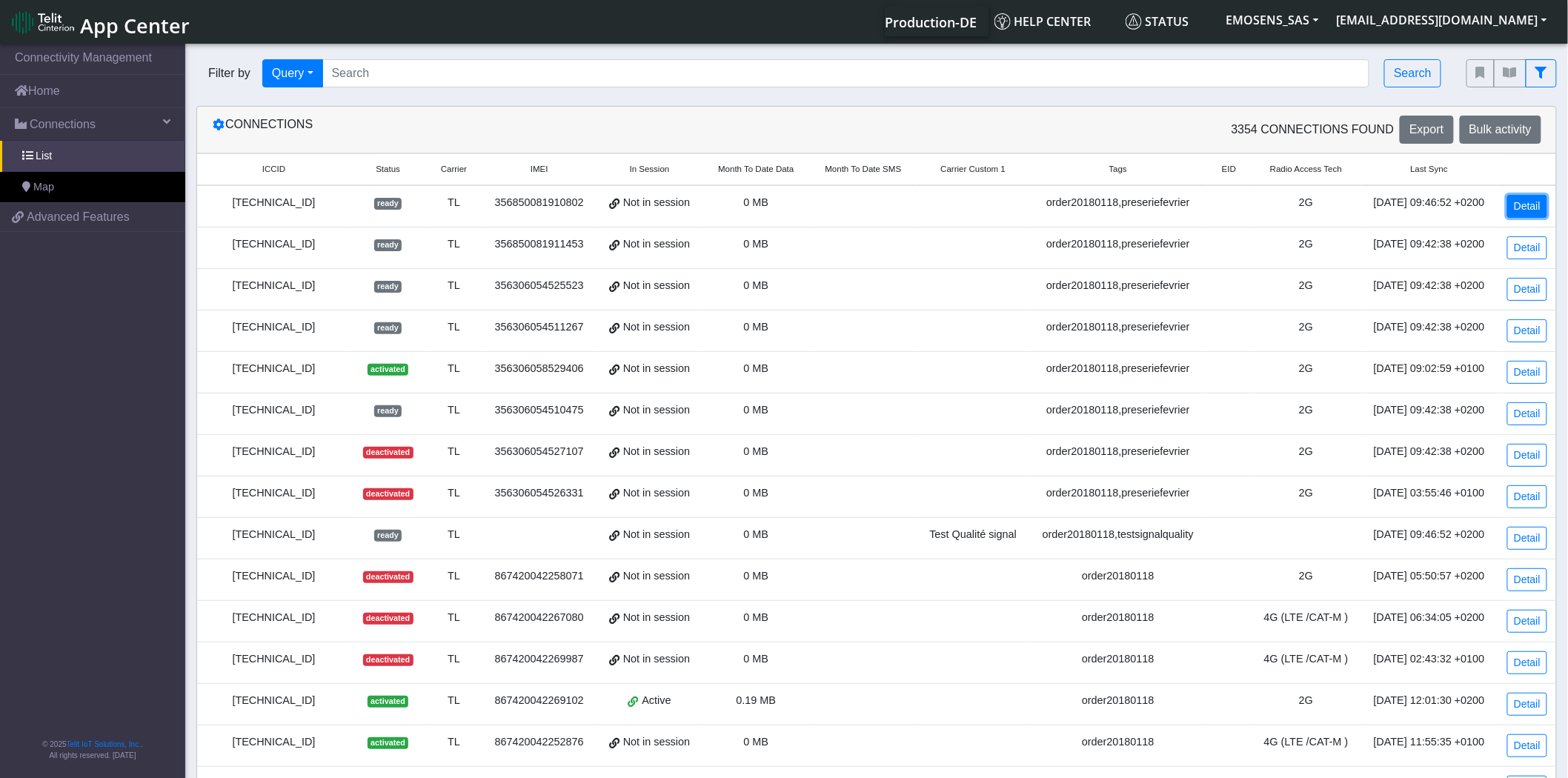
click at [1534, 202] on link "Detail" at bounding box center [1527, 206] width 40 height 23
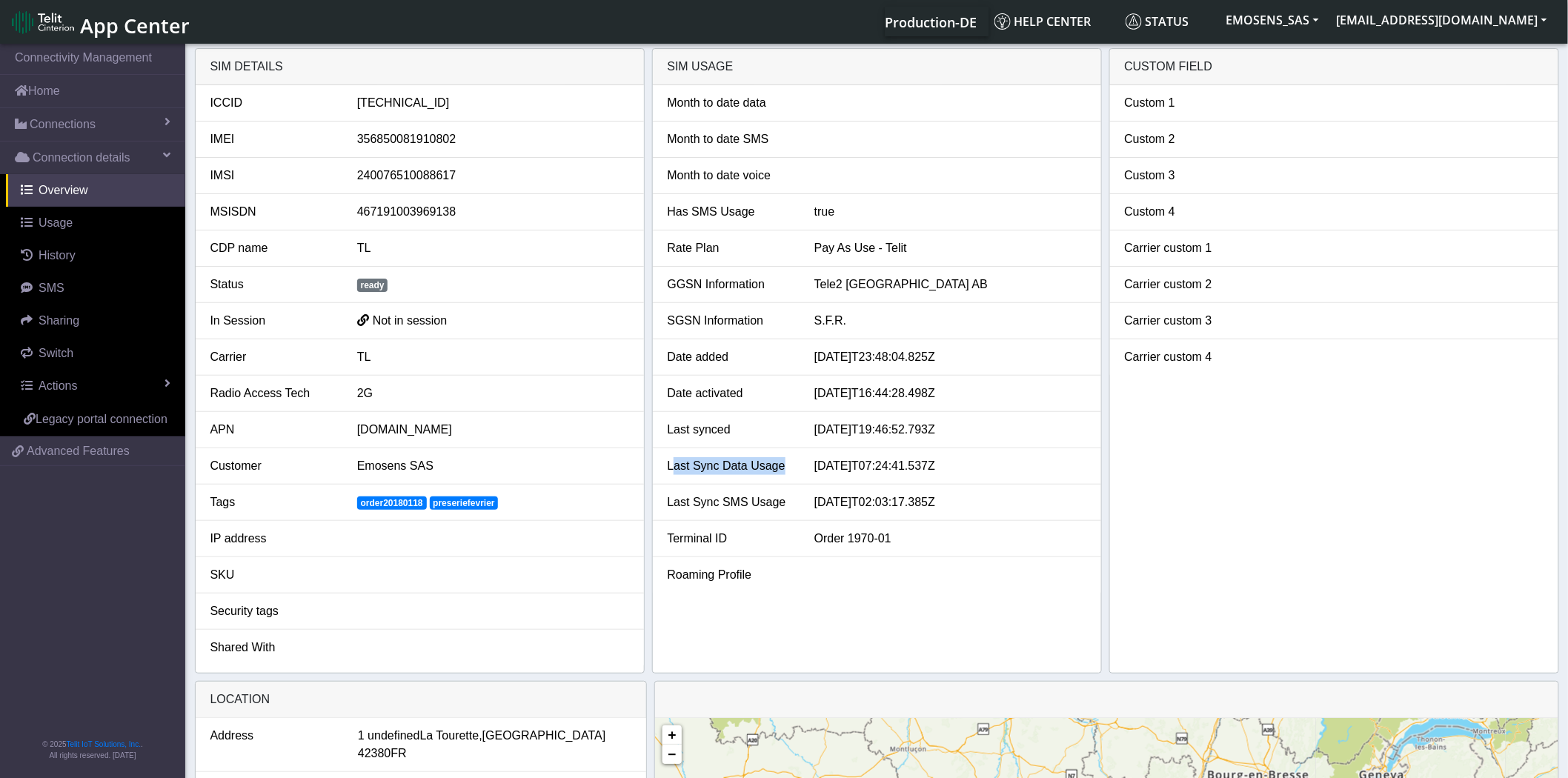
drag, startPoint x: 669, startPoint y: 464, endPoint x: 816, endPoint y: 464, distance: 147.0
click at [816, 464] on div "Last Sync Data Usage [DATE]T07:24:41.537Z" at bounding box center [877, 466] width 441 height 17
click at [70, 124] on span "Connections" at bounding box center [62, 124] width 66 height 17
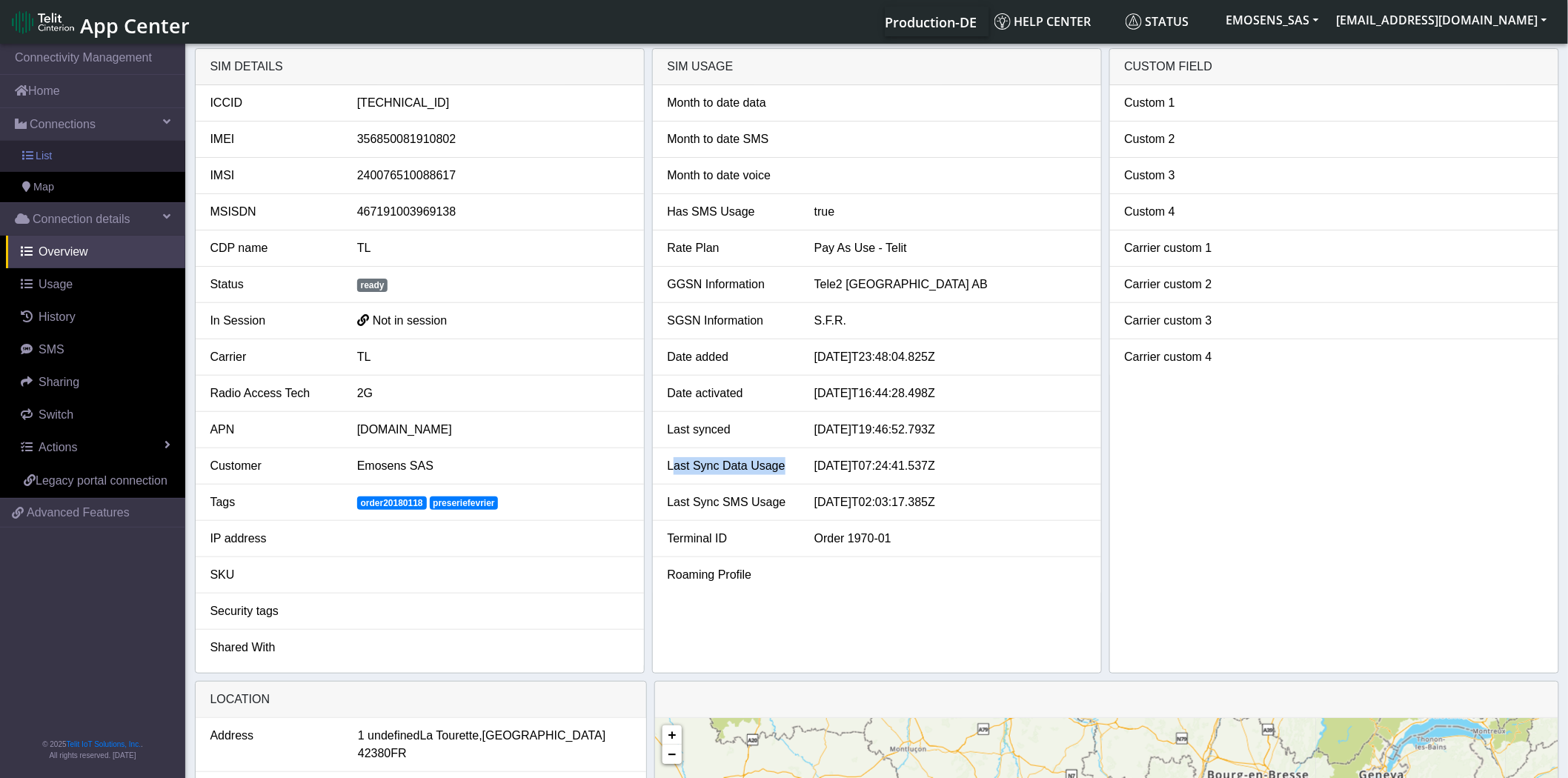
click at [58, 151] on link "List" at bounding box center [92, 156] width 186 height 31
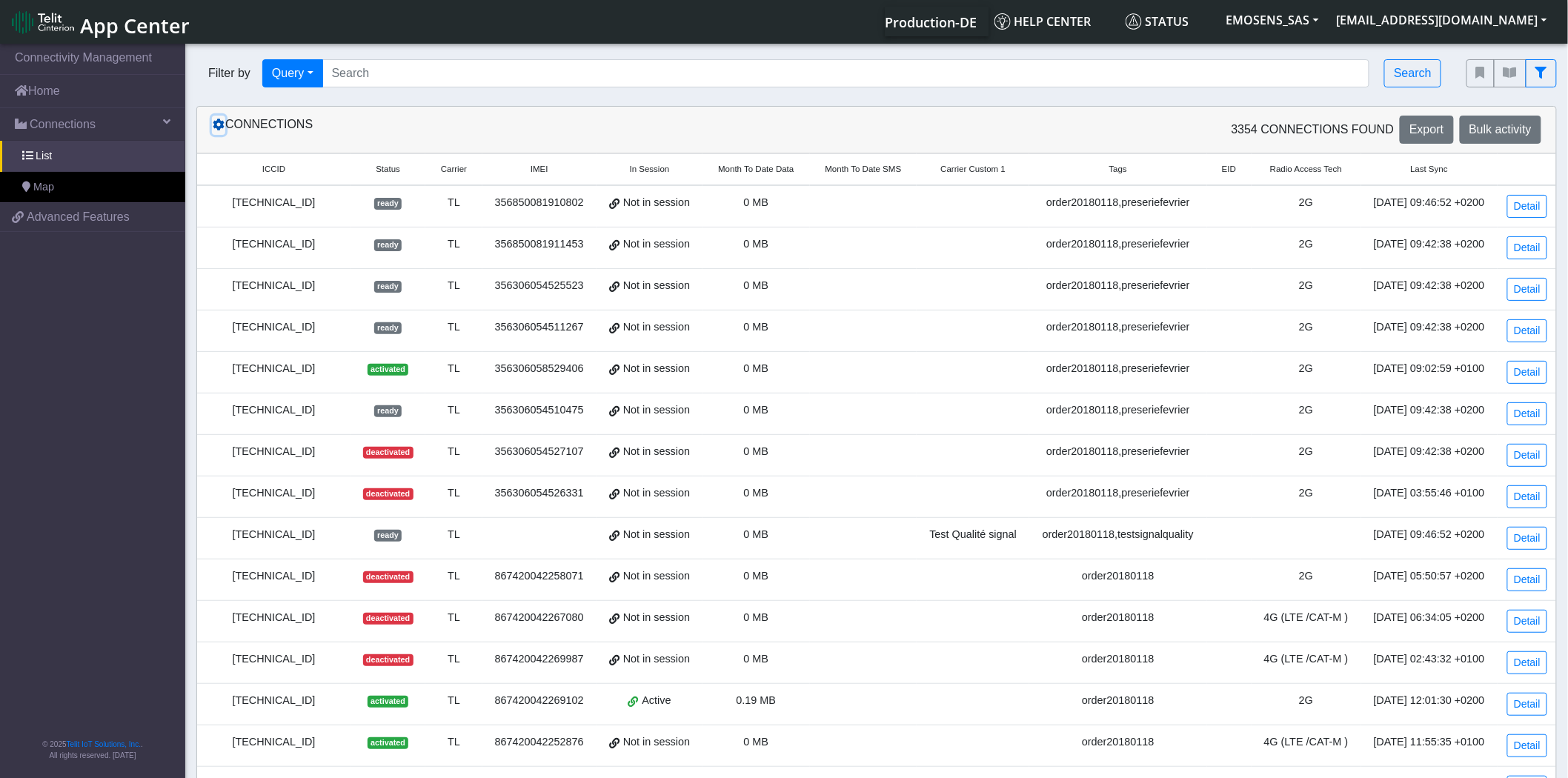
click at [216, 121] on icon at bounding box center [219, 125] width 12 height 12
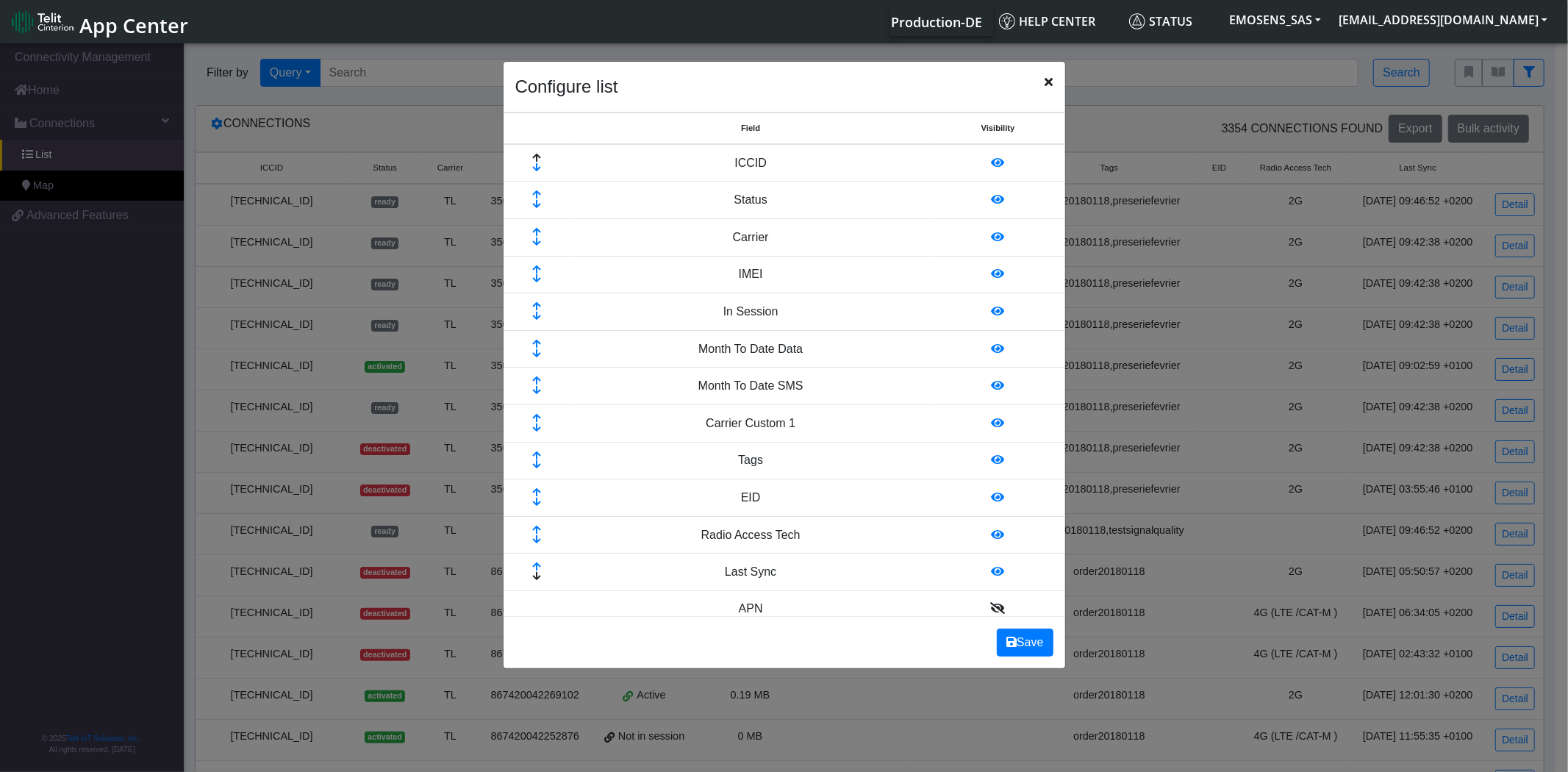
scroll to position [82, 0]
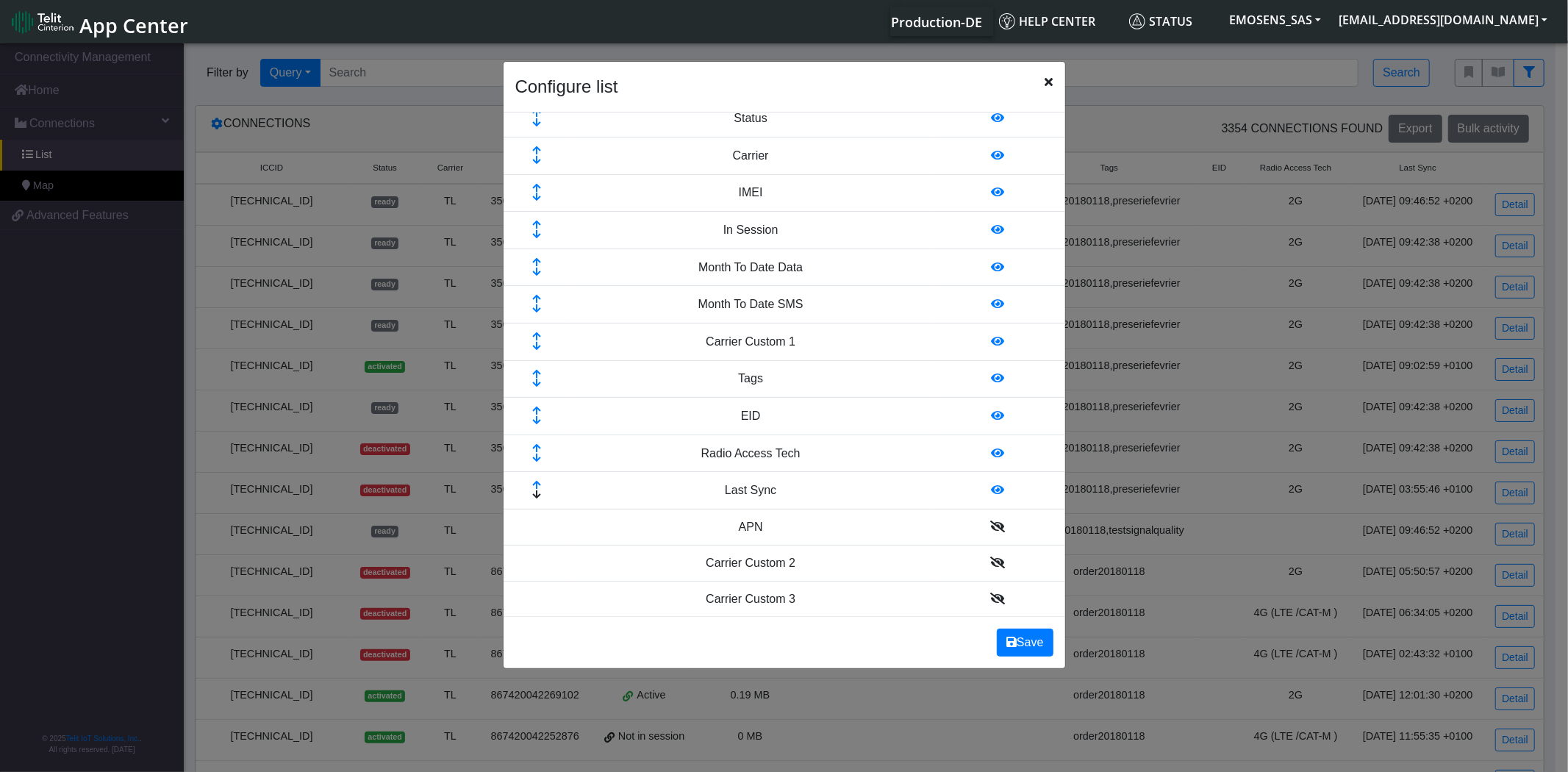
click at [992, 487] on icon at bounding box center [999, 490] width 14 height 12
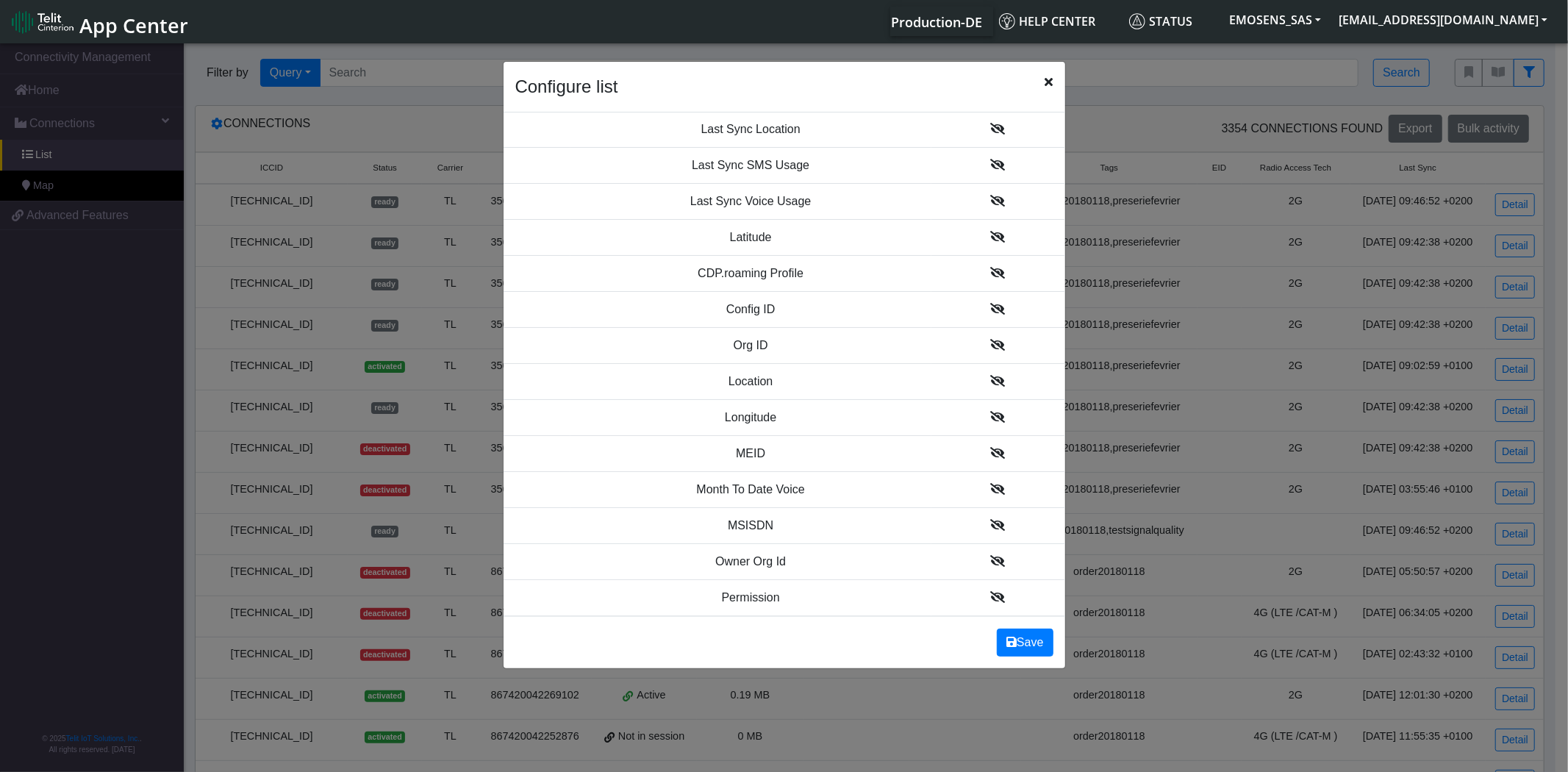
scroll to position [1143, 0]
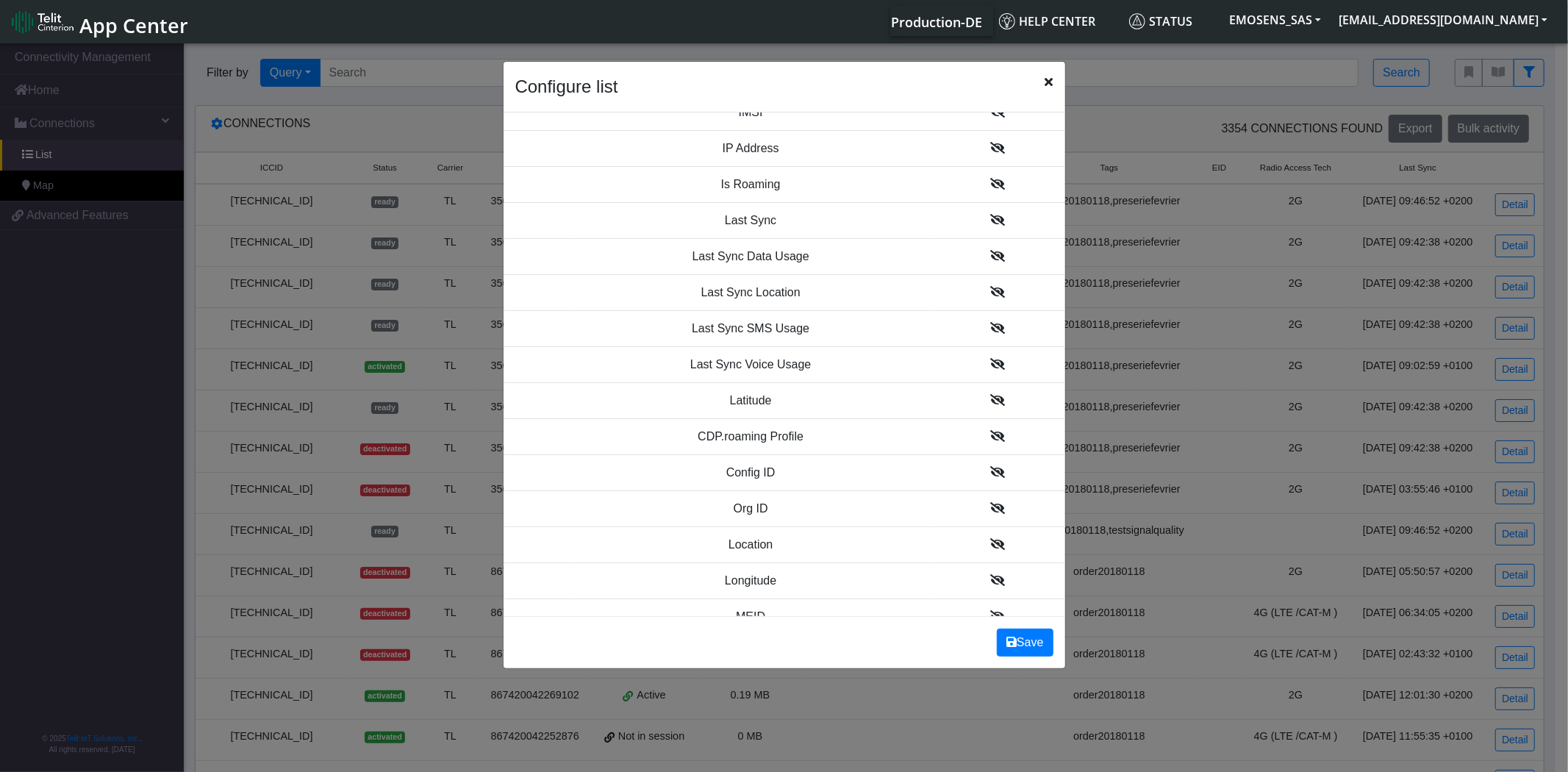
click at [991, 256] on icon at bounding box center [999, 256] width 15 height 12
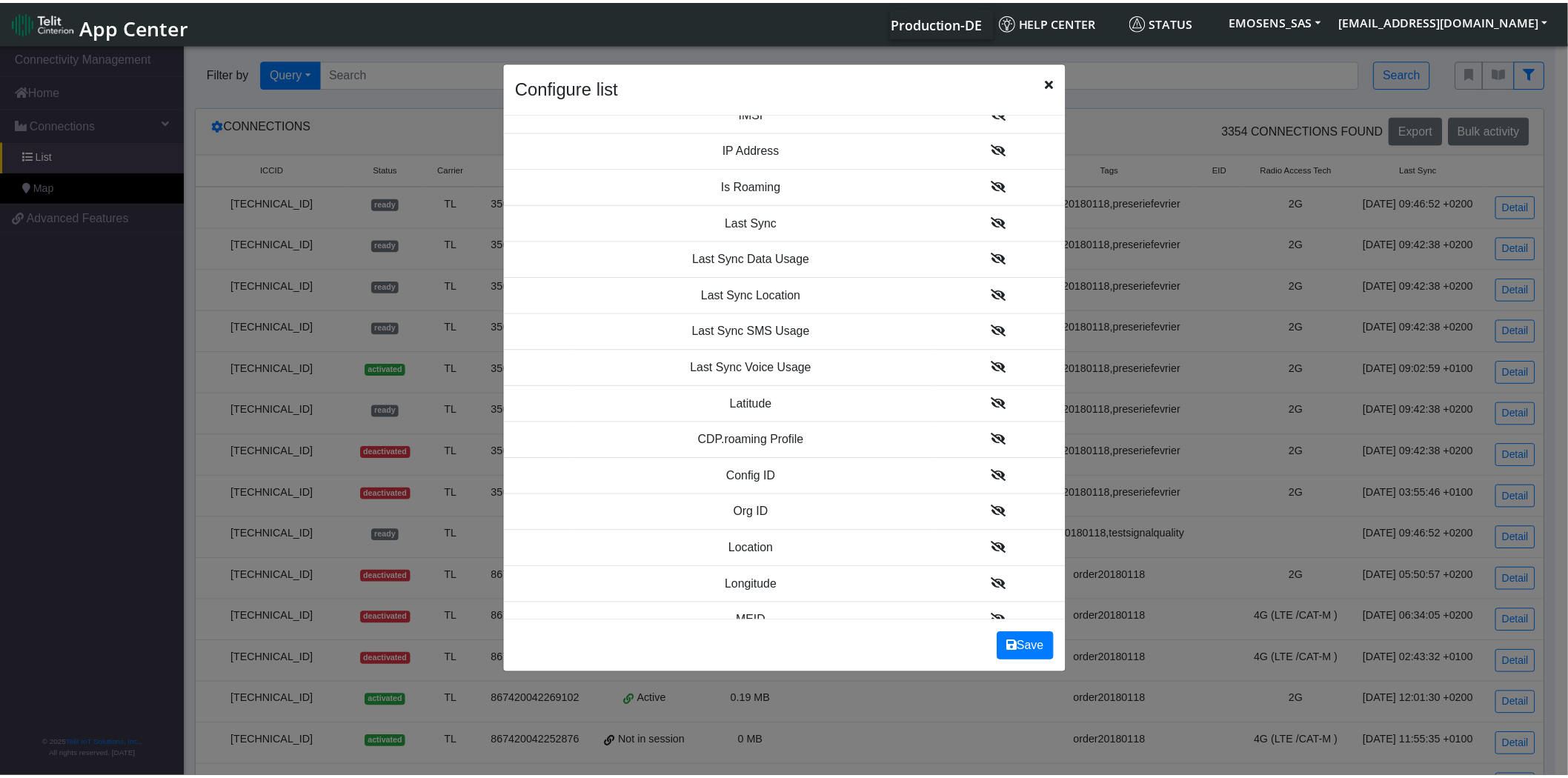
scroll to position [1190, 0]
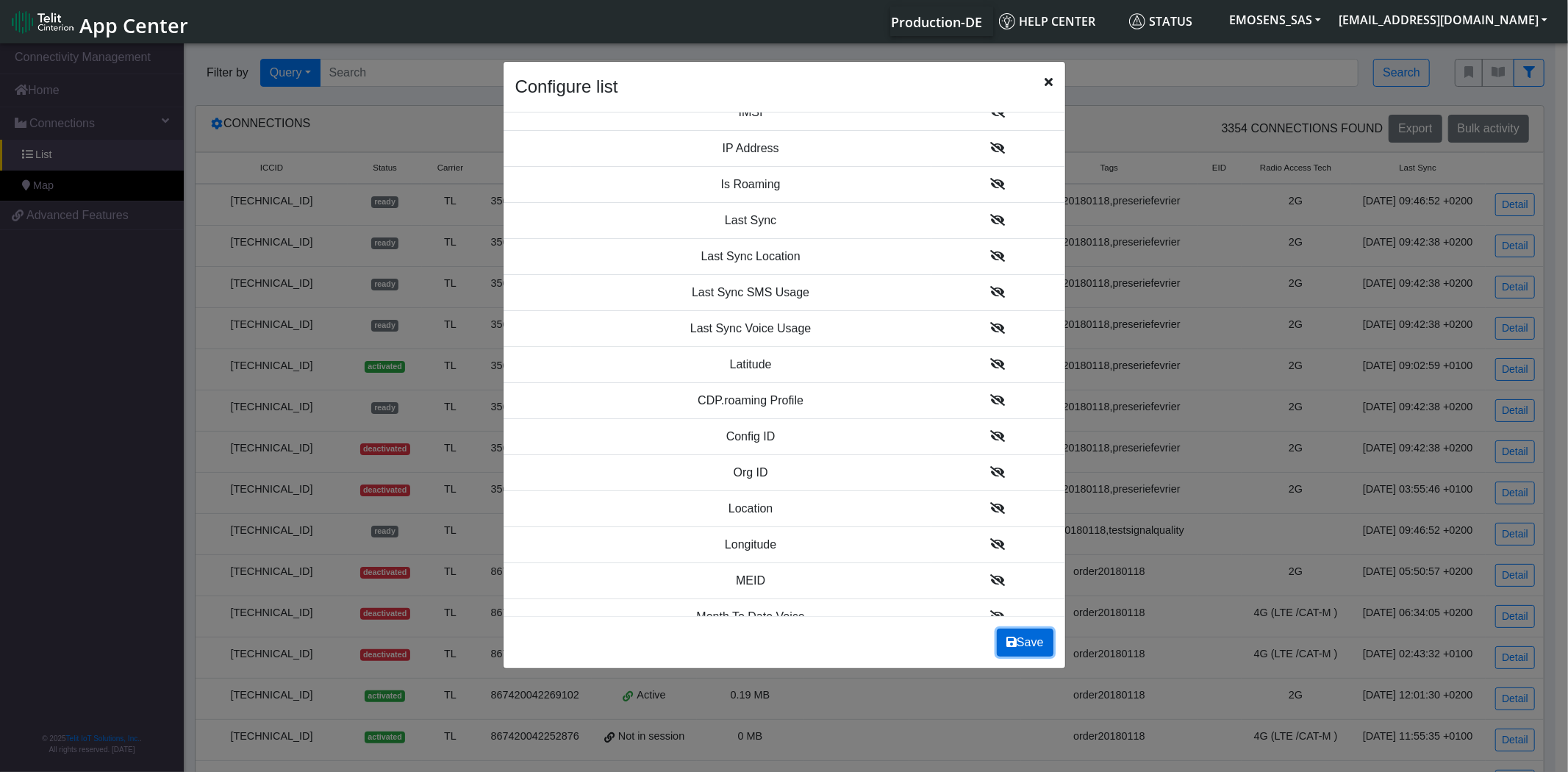
click at [1027, 628] on button "Save" at bounding box center [1025, 642] width 56 height 28
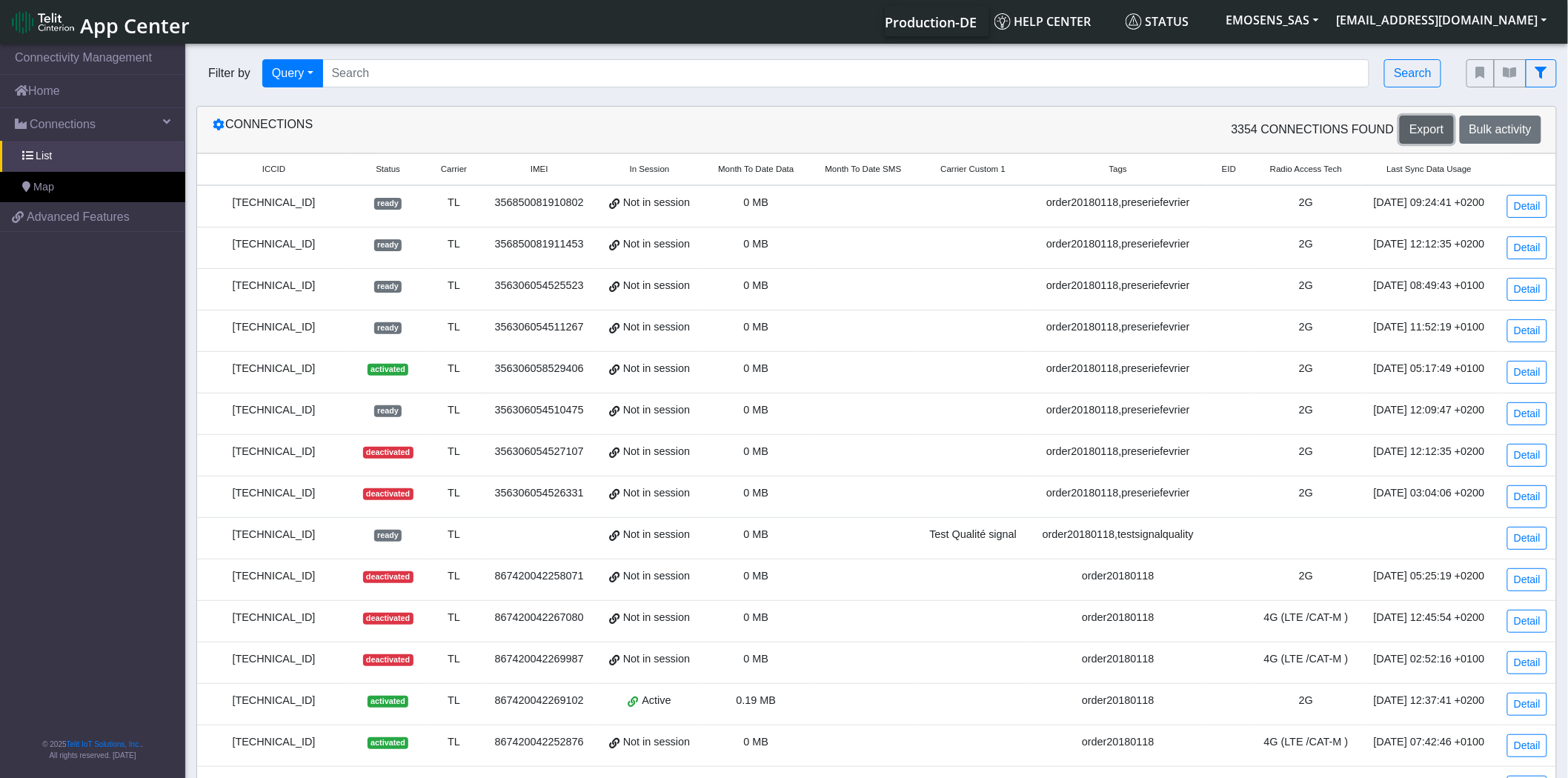
click at [1421, 129] on span "Export" at bounding box center [1426, 129] width 34 height 13
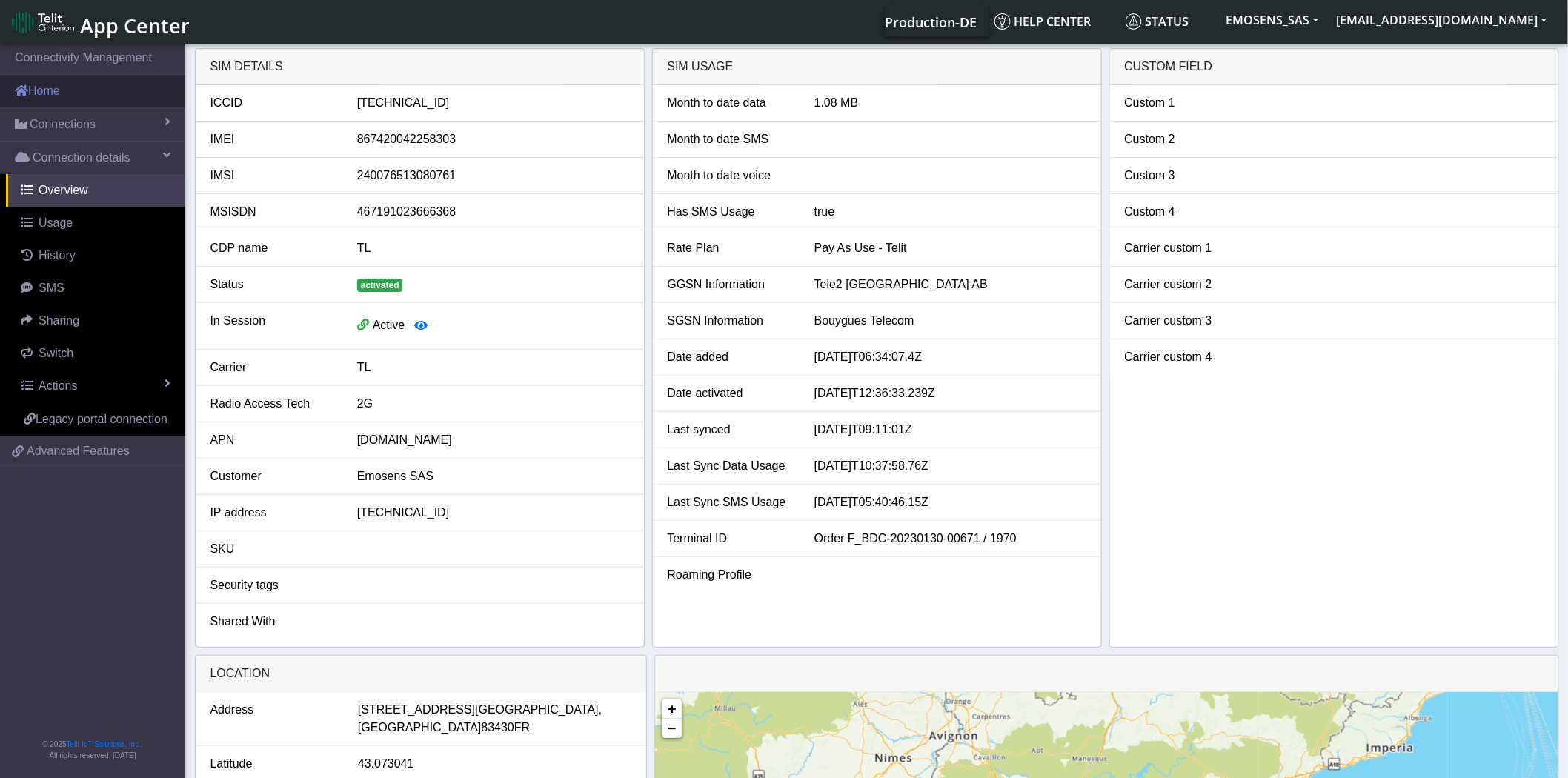
click at [92, 89] on link "Home" at bounding box center [92, 91] width 186 height 33
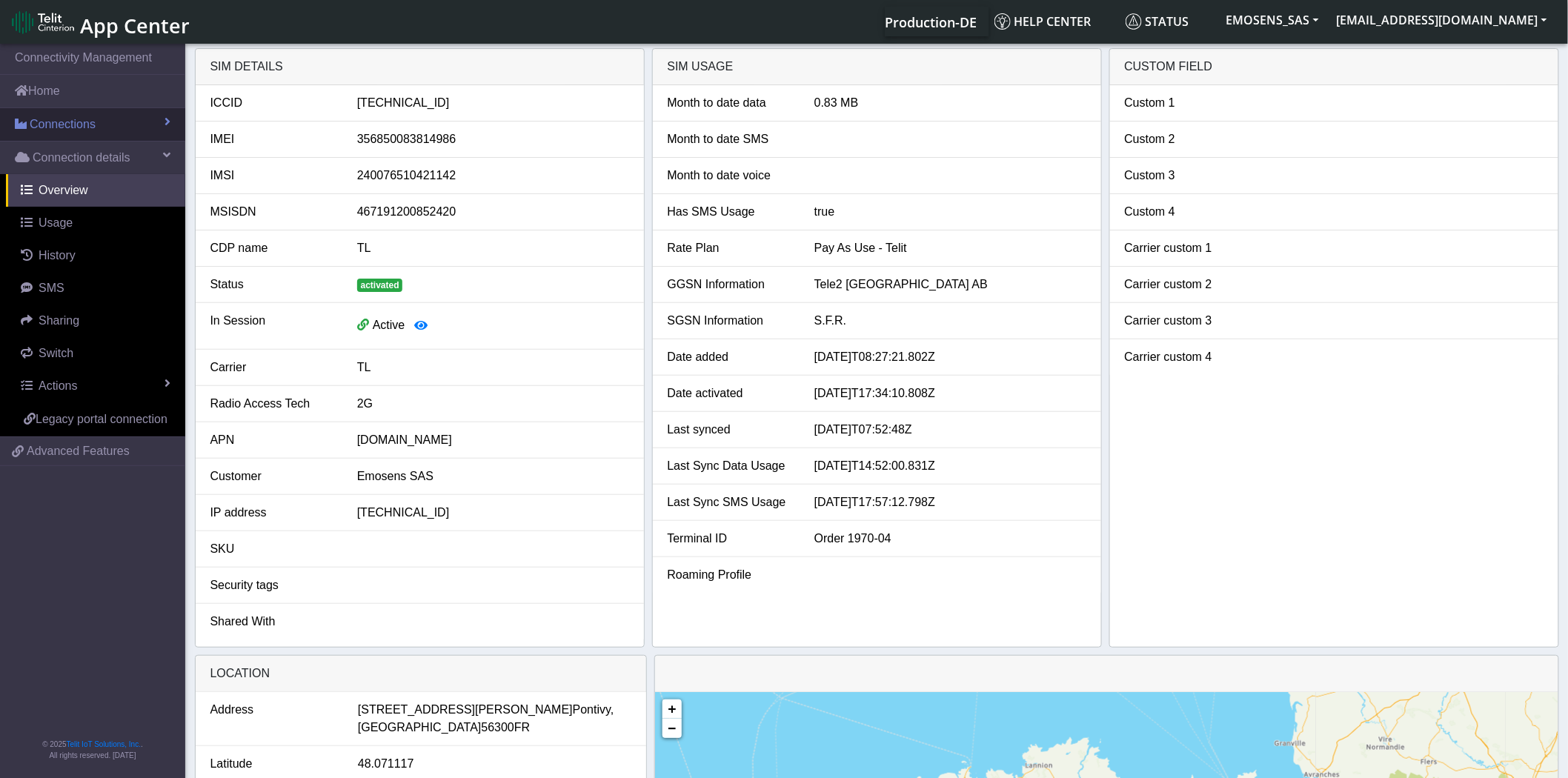
click at [80, 122] on span "Connections" at bounding box center [62, 124] width 66 height 17
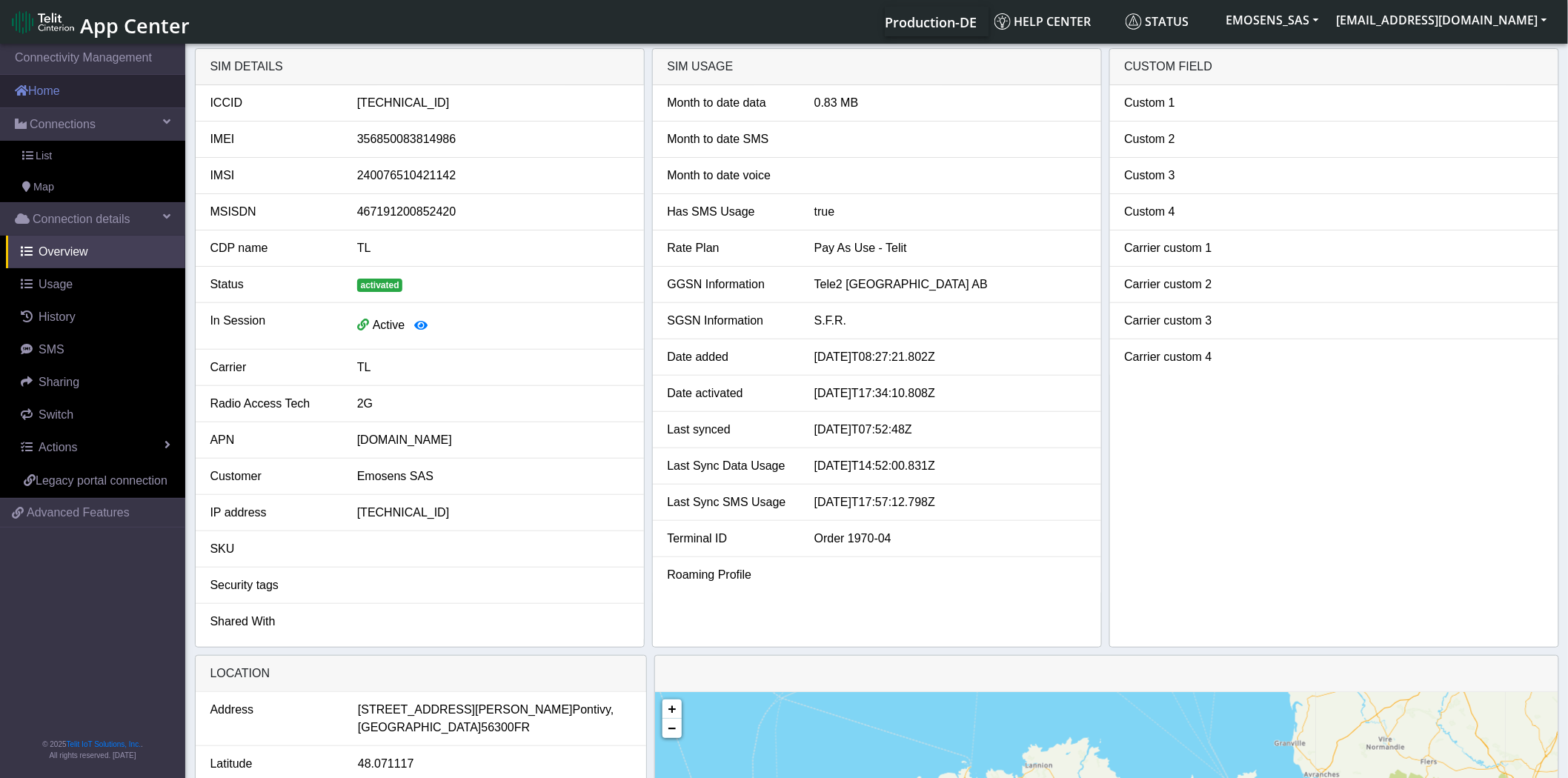
click at [69, 92] on link "Home" at bounding box center [92, 91] width 186 height 33
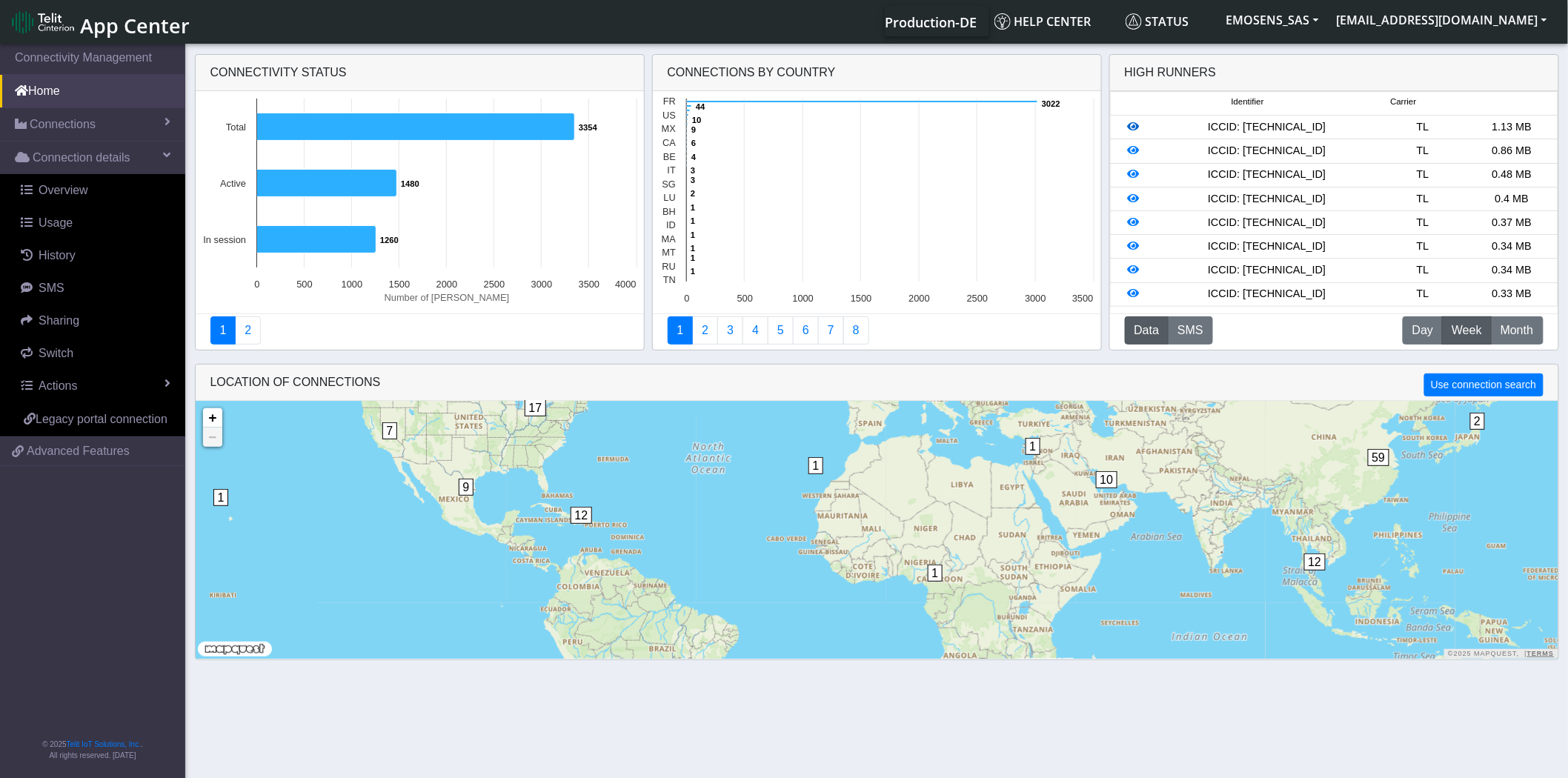
click at [1132, 127] on icon at bounding box center [1134, 127] width 12 height 11
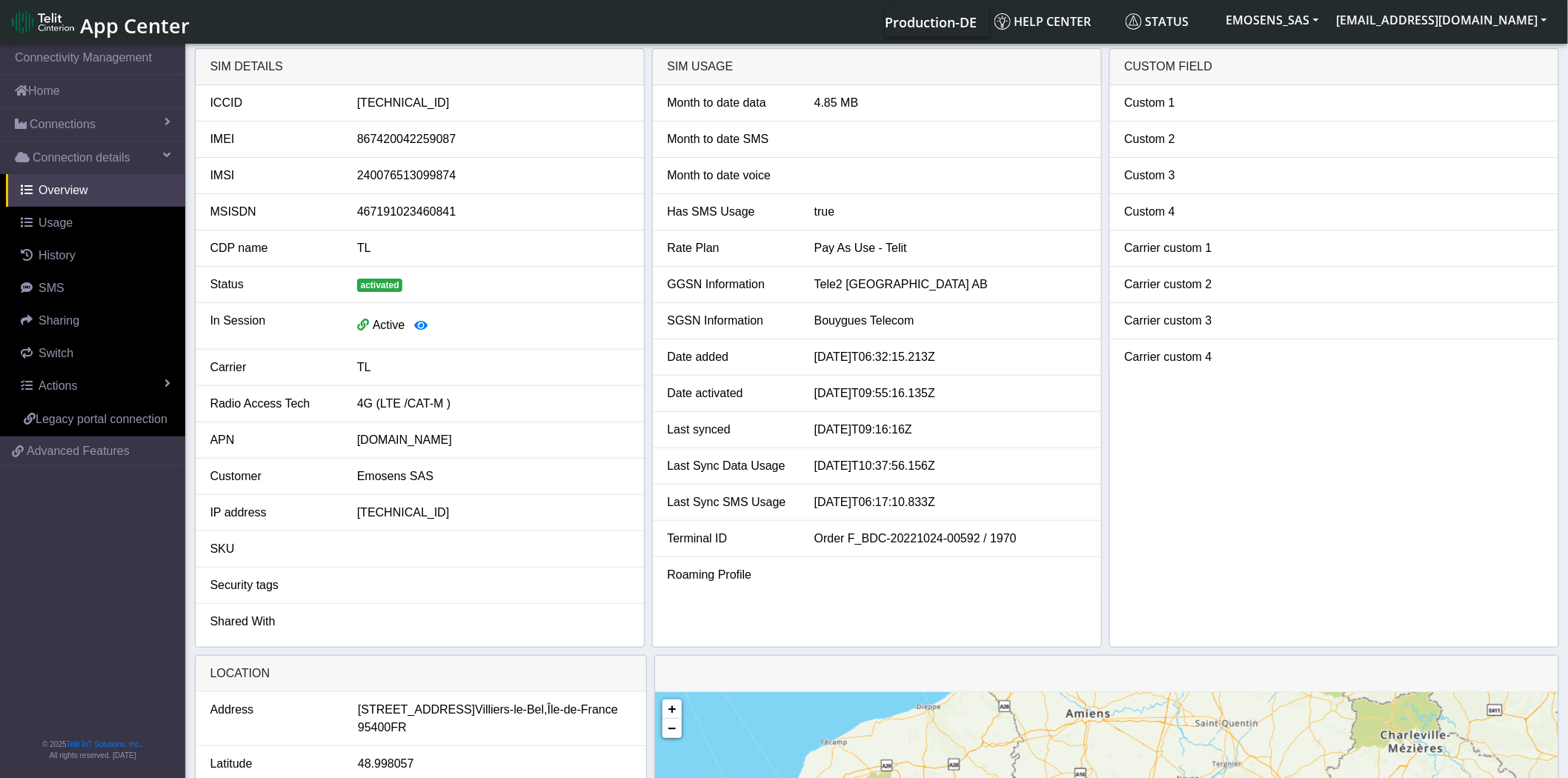
click at [438, 102] on div "89462008022006569349" at bounding box center [493, 102] width 294 height 17
copy div "89462008022006569349"
